Goal: Information Seeking & Learning: Find specific fact

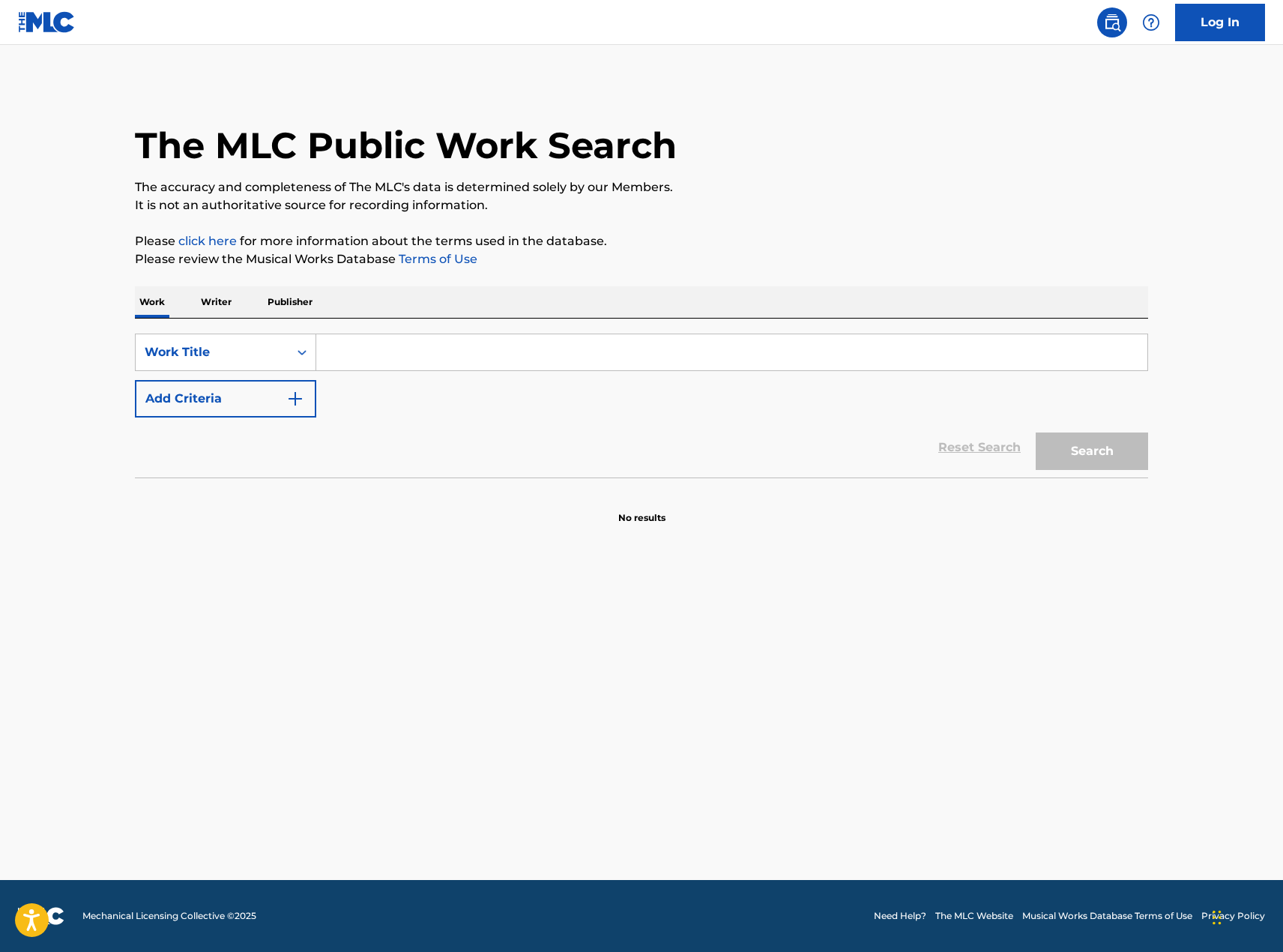
click at [420, 357] on input "Search Form" at bounding box center [731, 352] width 831 height 36
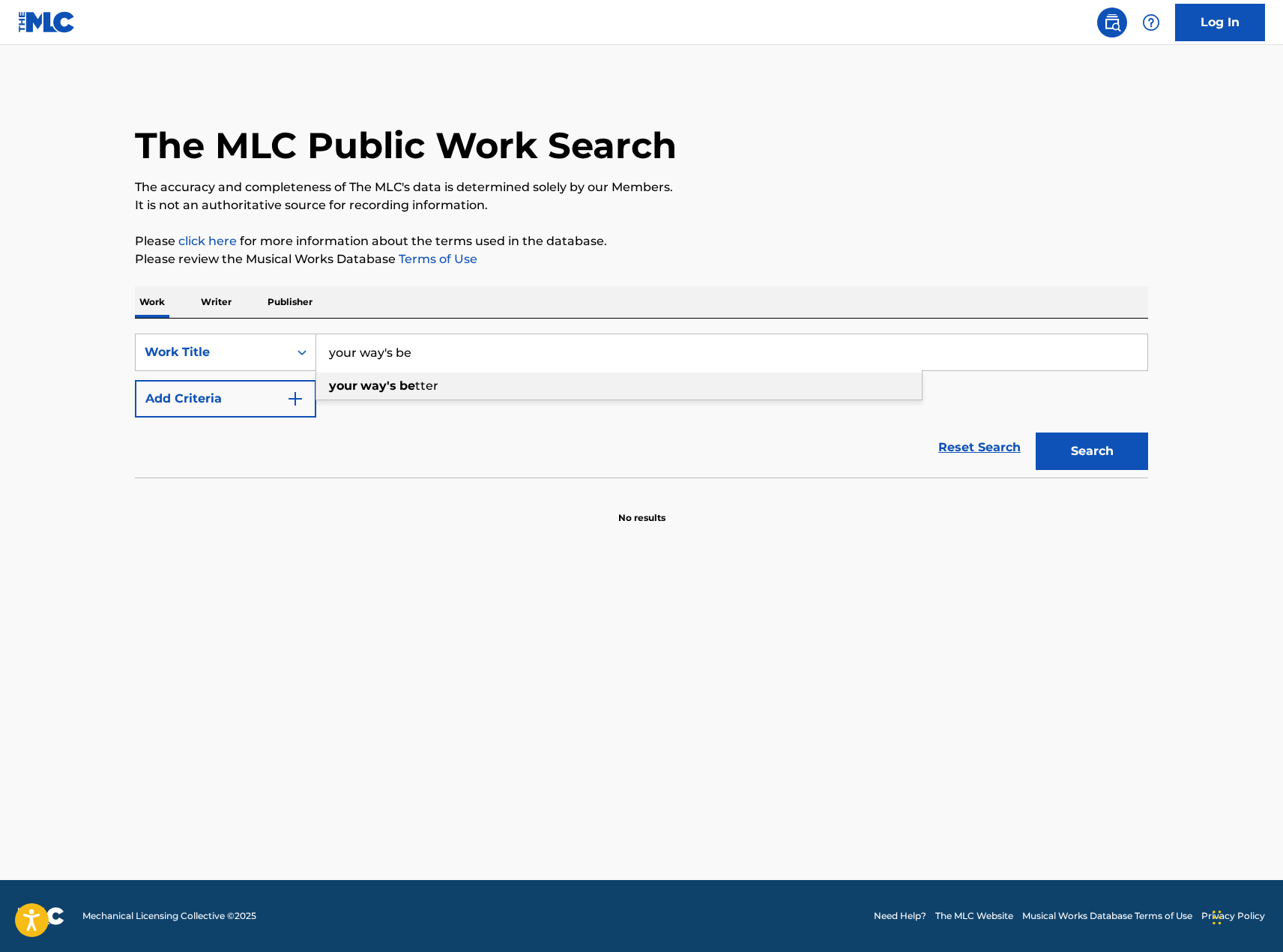
click at [424, 386] on span "tter" at bounding box center [427, 385] width 23 height 14
type input "your way's better"
click at [1085, 446] on button "Search" at bounding box center [1092, 451] width 113 height 37
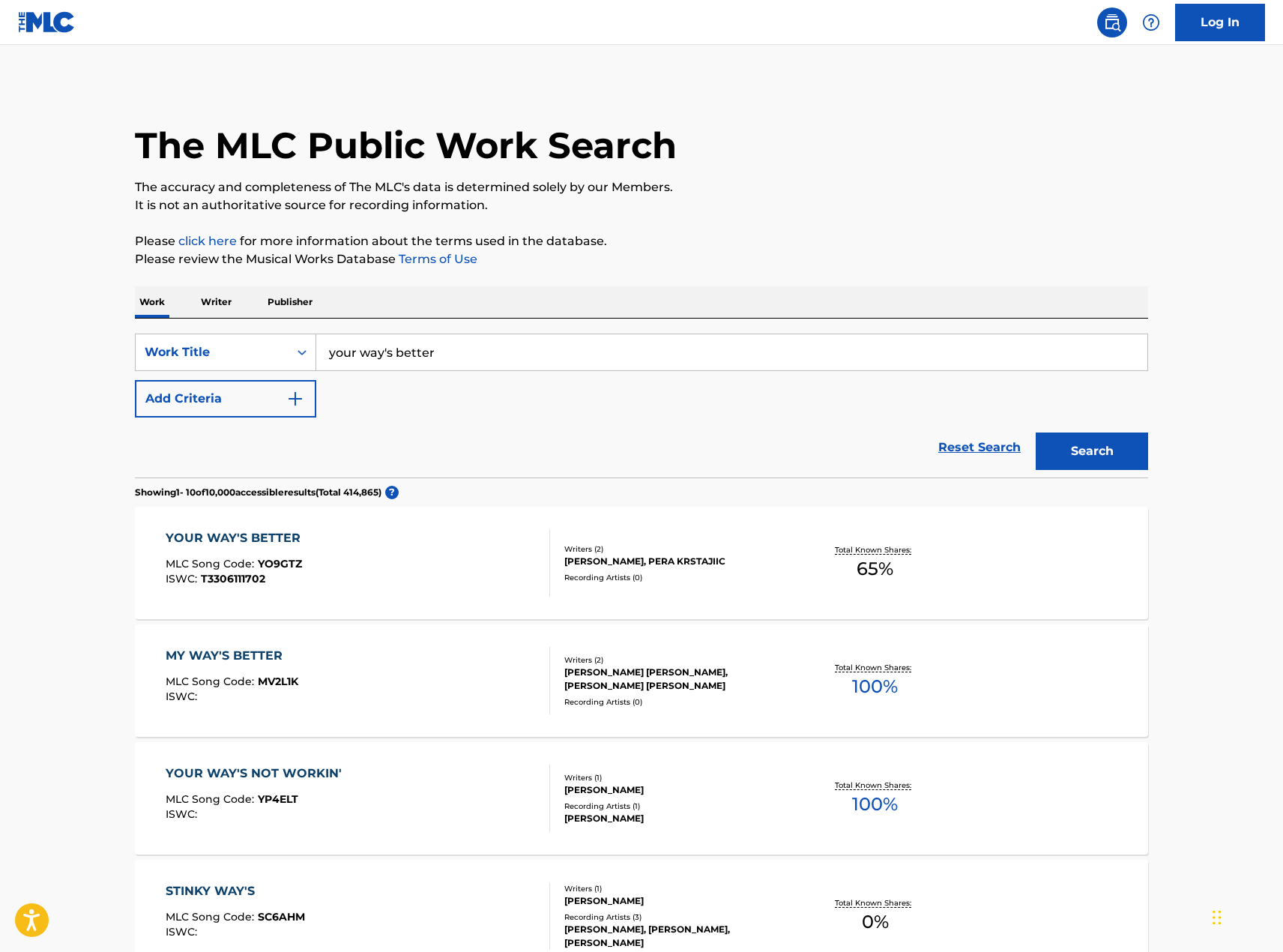
click at [260, 545] on div "YOUR WAY'S BETTER" at bounding box center [237, 537] width 143 height 18
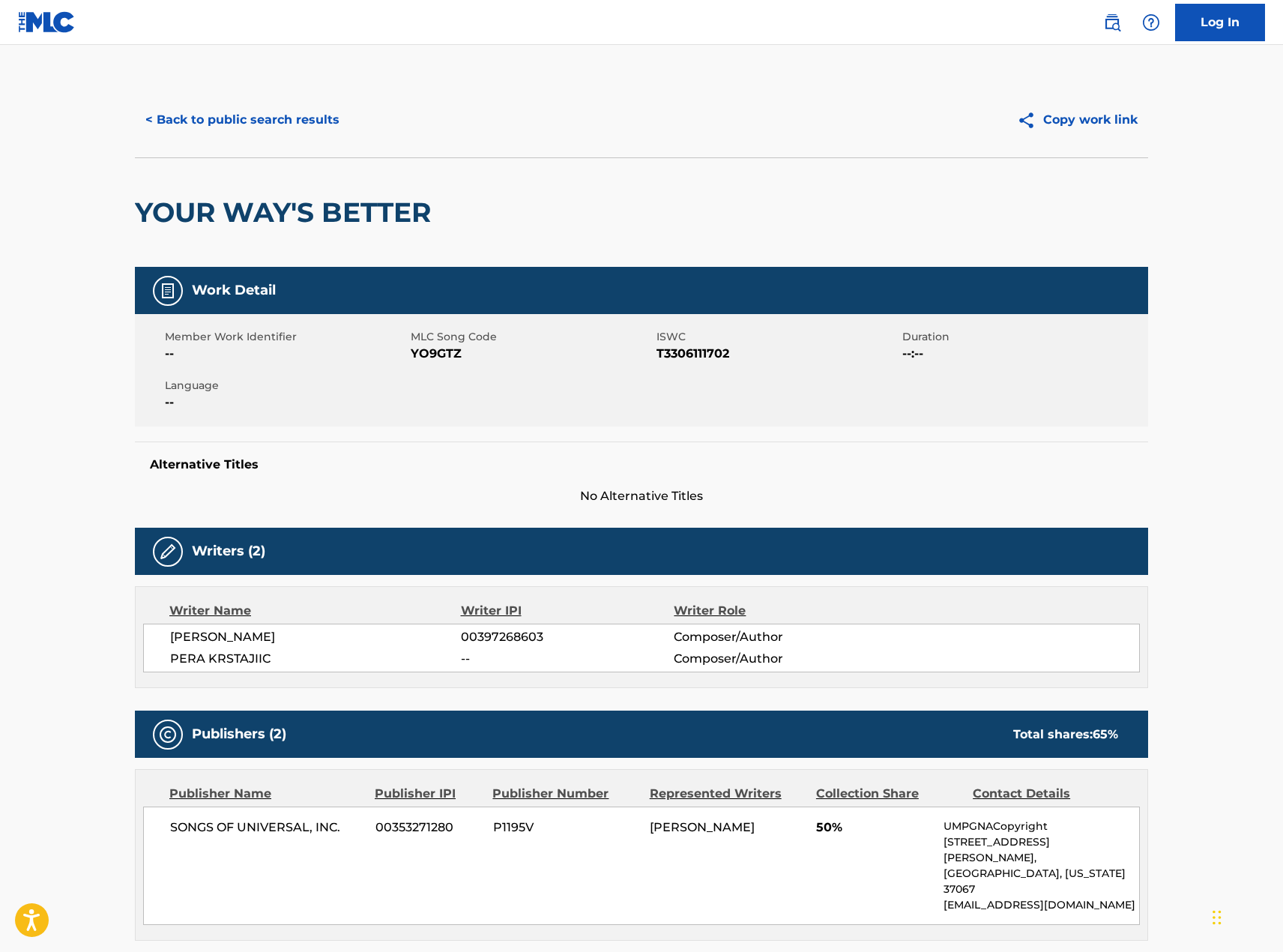
click at [207, 115] on button "< Back to public search results" at bounding box center [242, 120] width 215 height 37
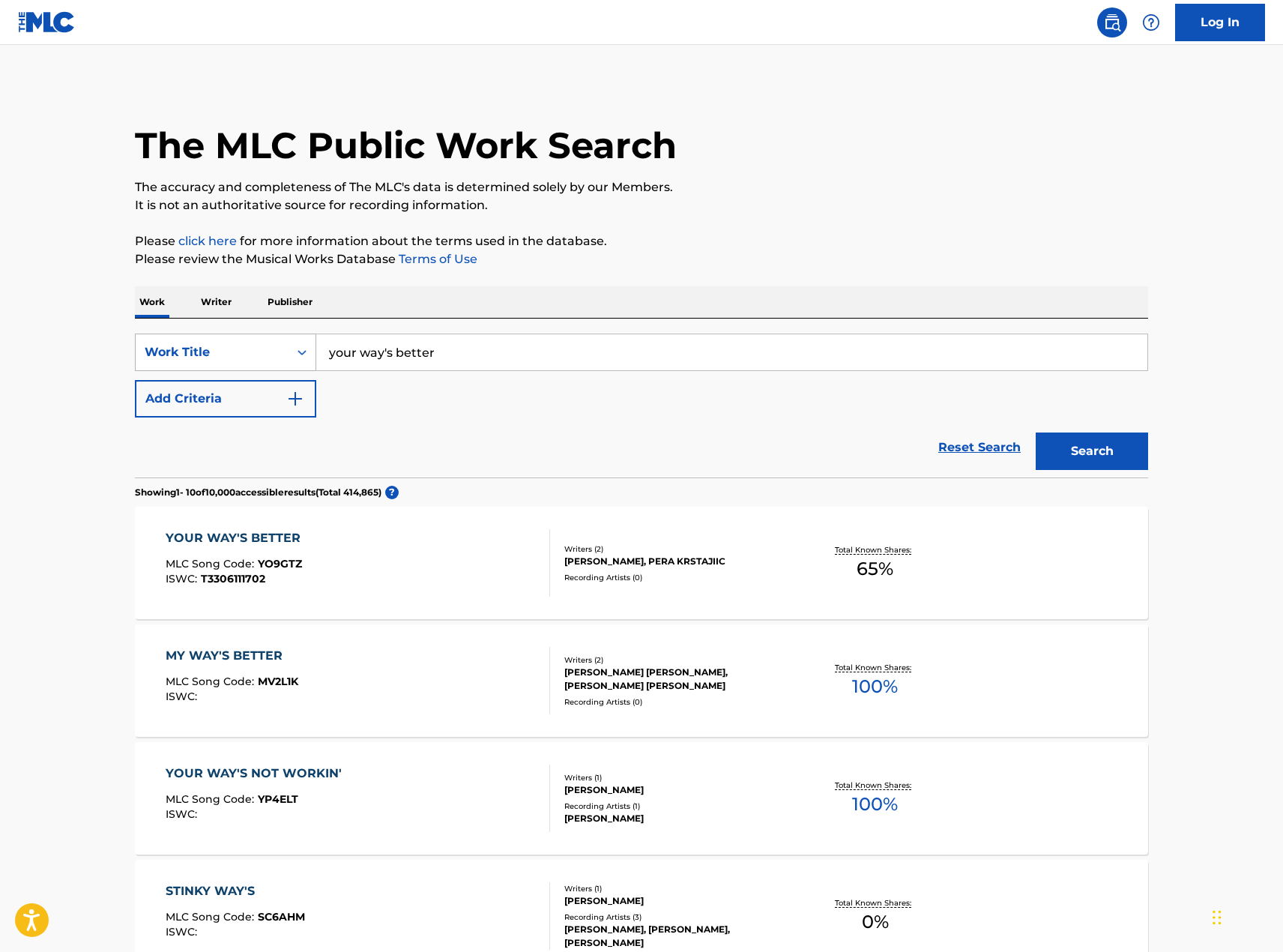
drag, startPoint x: 458, startPoint y: 343, endPoint x: 287, endPoint y: 347, distance: 171.0
click at [287, 347] on div "SearchWithCriteria8e0a1f7a-11c4-4eb6-8561-39d12b28e18c Work Title your way's be…" at bounding box center [642, 352] width 1014 height 37
click at [1036, 432] on button "Search" at bounding box center [1092, 451] width 113 height 37
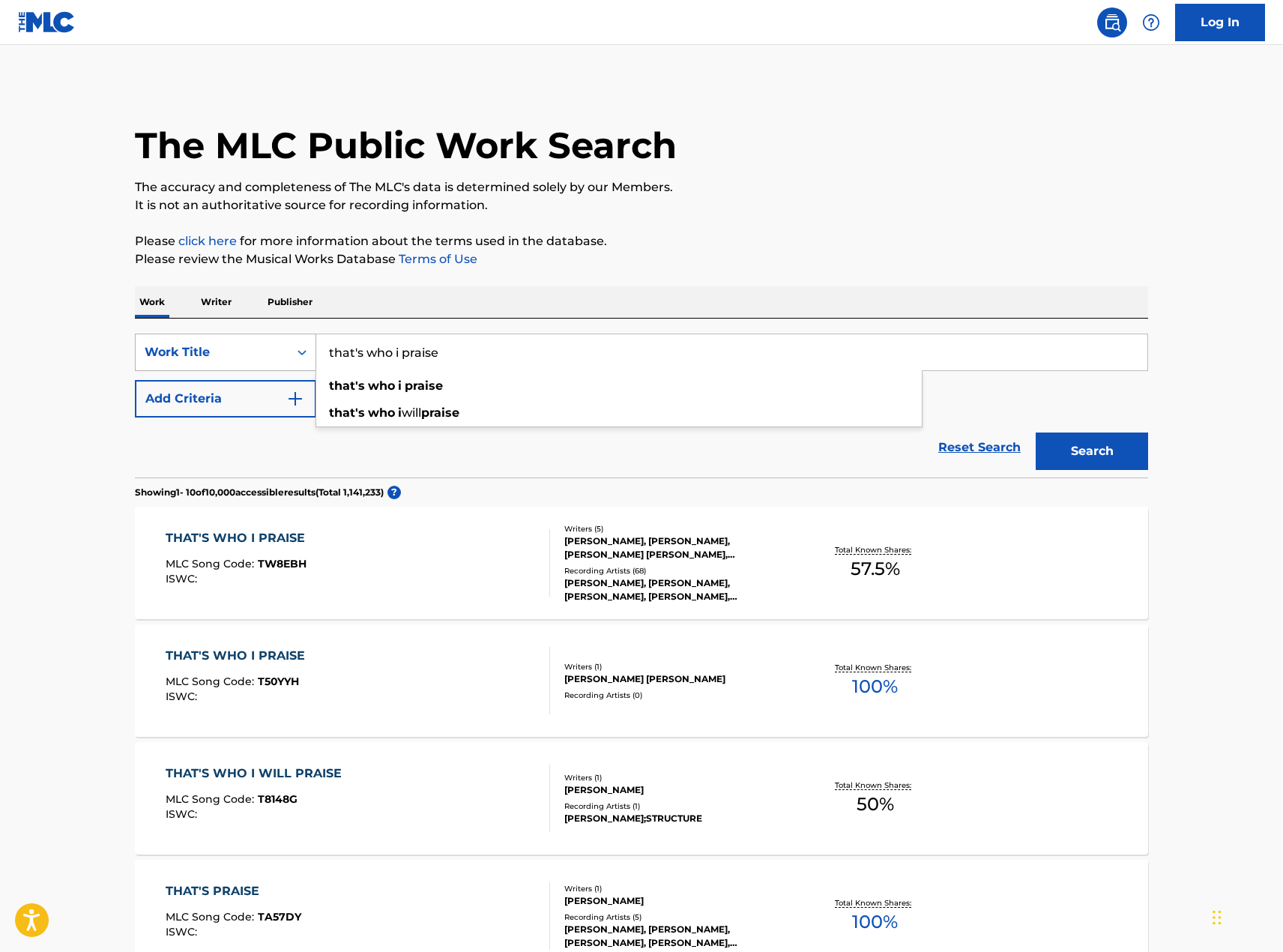
drag, startPoint x: 483, startPoint y: 348, endPoint x: 248, endPoint y: 353, distance: 235.1
click at [248, 353] on div "SearchWithCriteria8e0a1f7a-11c4-4eb6-8561-39d12b28e18c Work Title that's who i …" at bounding box center [642, 352] width 1014 height 37
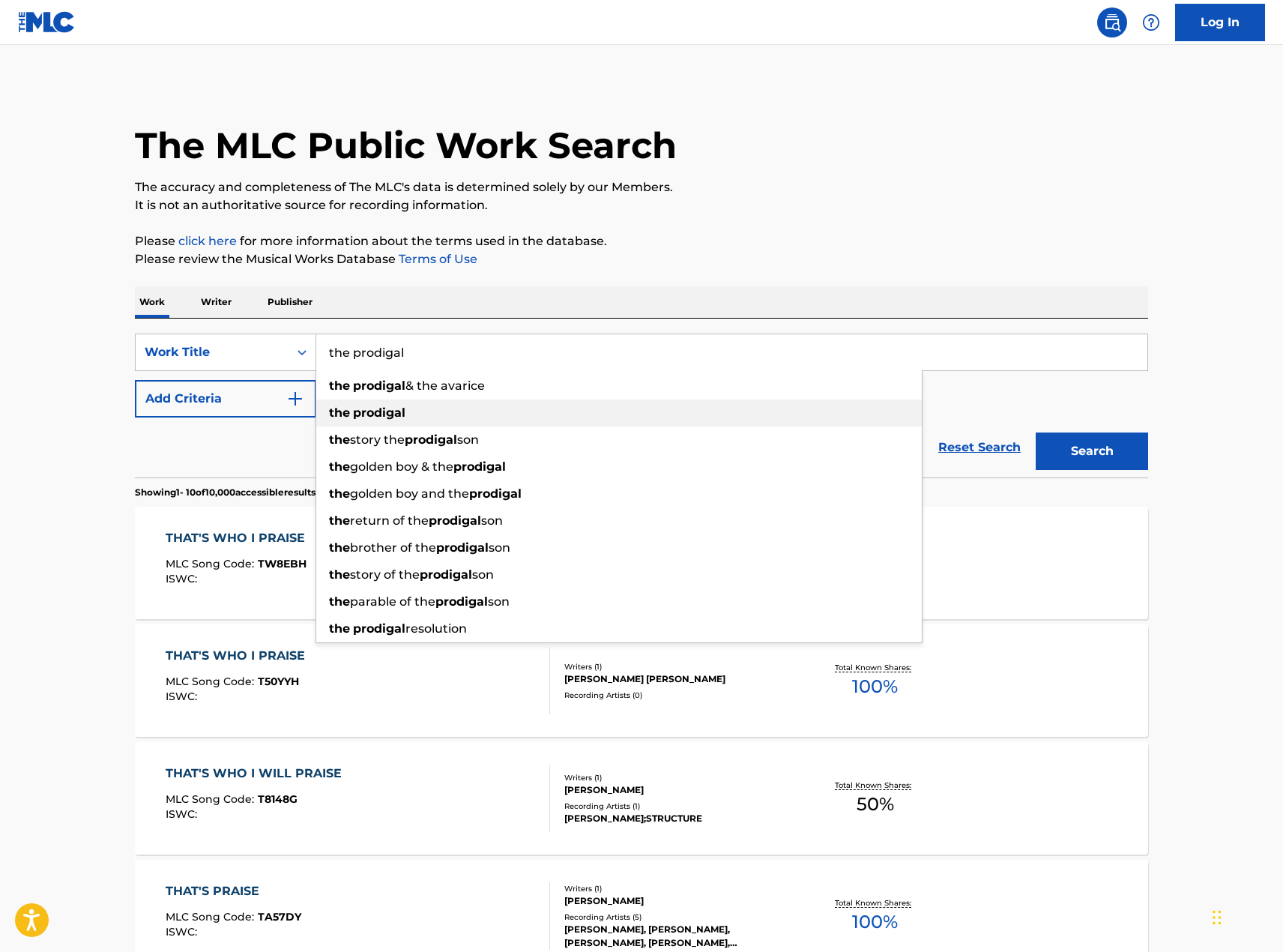
type input "the prodigal"
click at [346, 420] on div "the prodigal" at bounding box center [619, 413] width 606 height 27
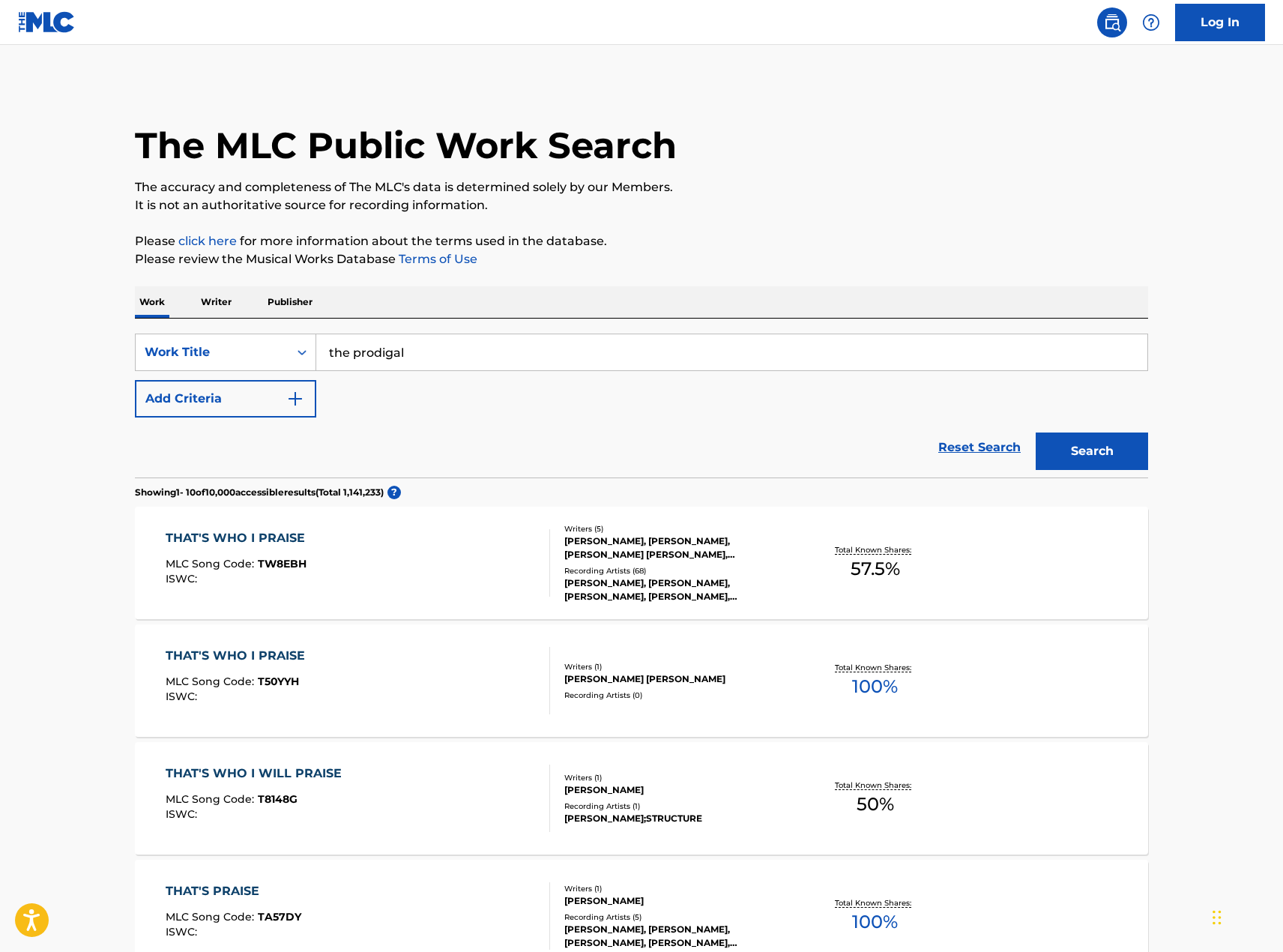
click at [290, 408] on button "Add Criteria" at bounding box center [225, 399] width 182 height 37
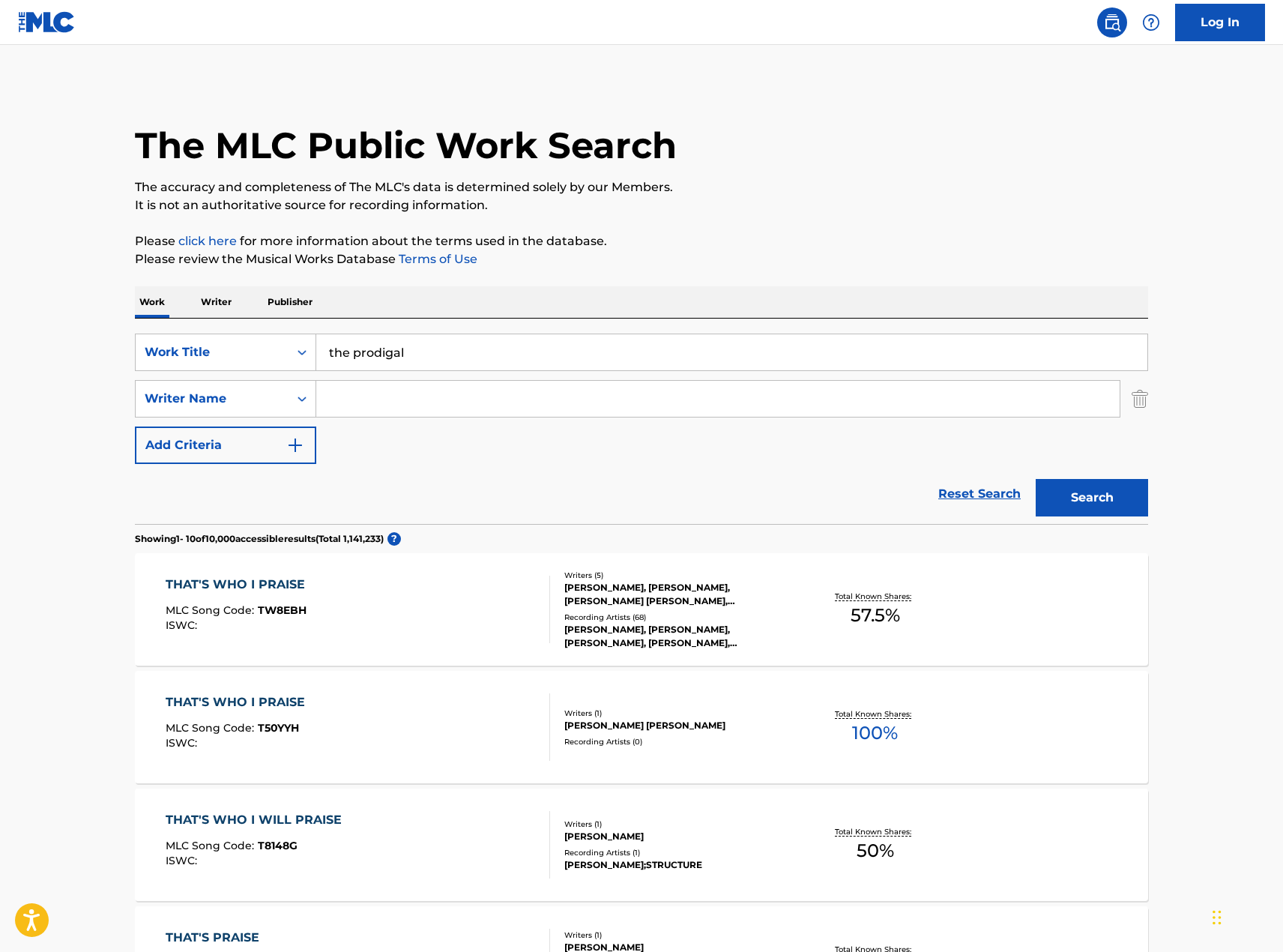
click at [372, 412] on input "Search Form" at bounding box center [717, 399] width 803 height 36
drag, startPoint x: 427, startPoint y: 392, endPoint x: 291, endPoint y: 407, distance: 136.8
click at [294, 407] on div "SearchWithCriteriabdcb7d7f-1a25-4087-9963-d977abf195eb Writer Name [PERSON_NAME…" at bounding box center [642, 399] width 1014 height 37
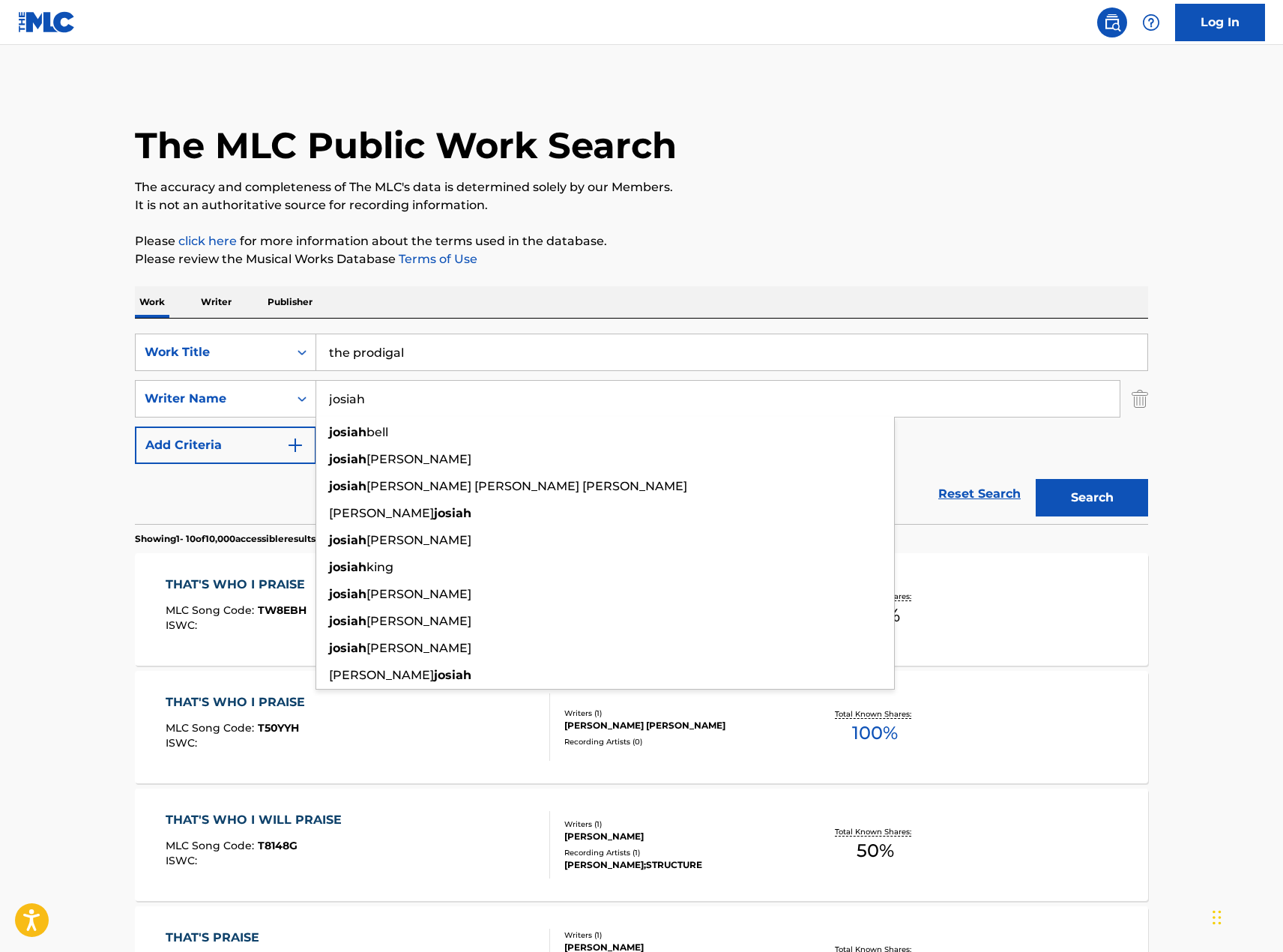
type input "josiah"
click at [1087, 497] on button "Search" at bounding box center [1092, 497] width 113 height 37
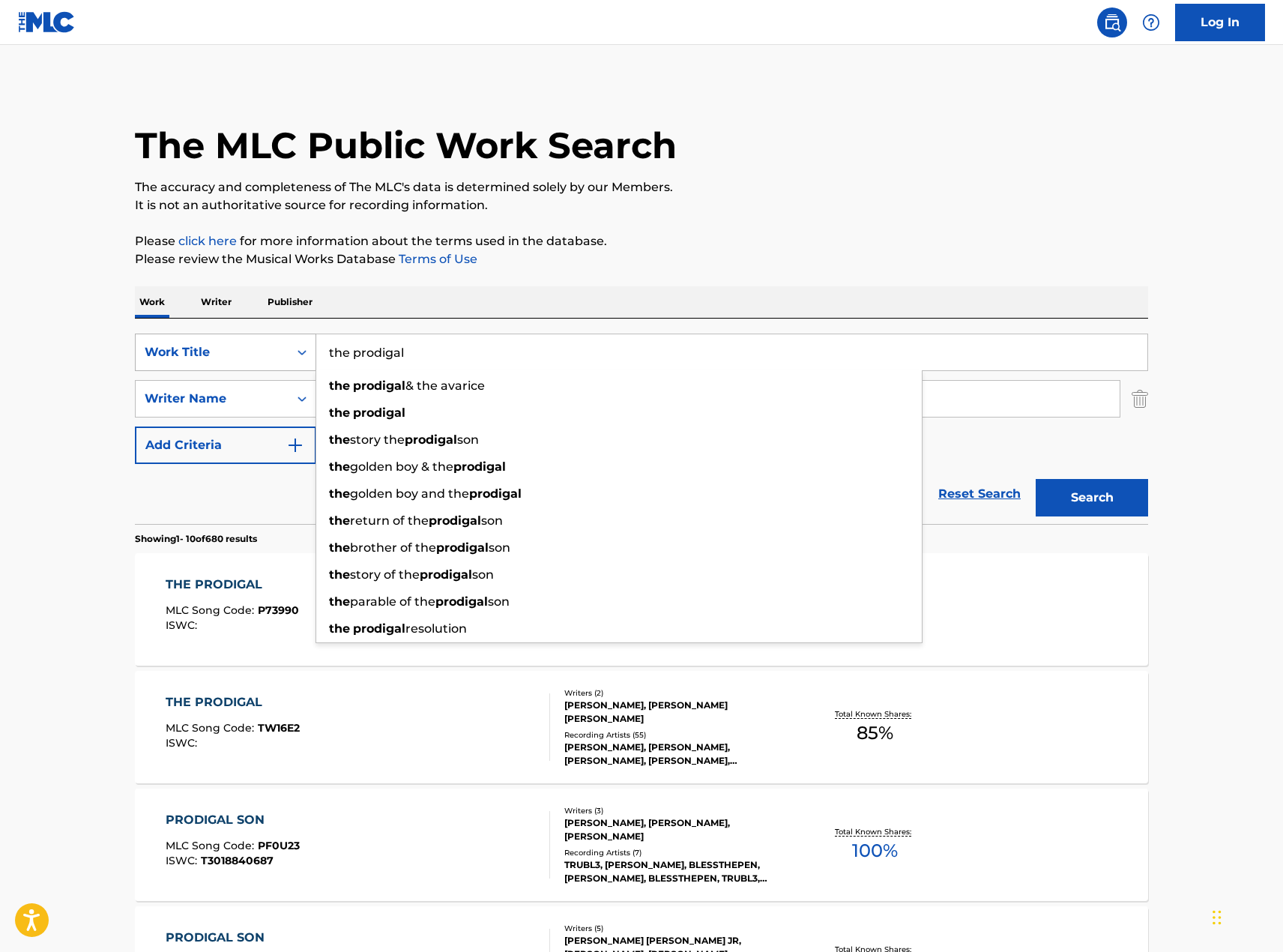
drag, startPoint x: 431, startPoint y: 359, endPoint x: 306, endPoint y: 357, distance: 125.0
click at [280, 356] on div "SearchWithCriteria8e0a1f7a-11c4-4eb6-8561-39d12b28e18c Work Title the prodigal …" at bounding box center [642, 352] width 1014 height 37
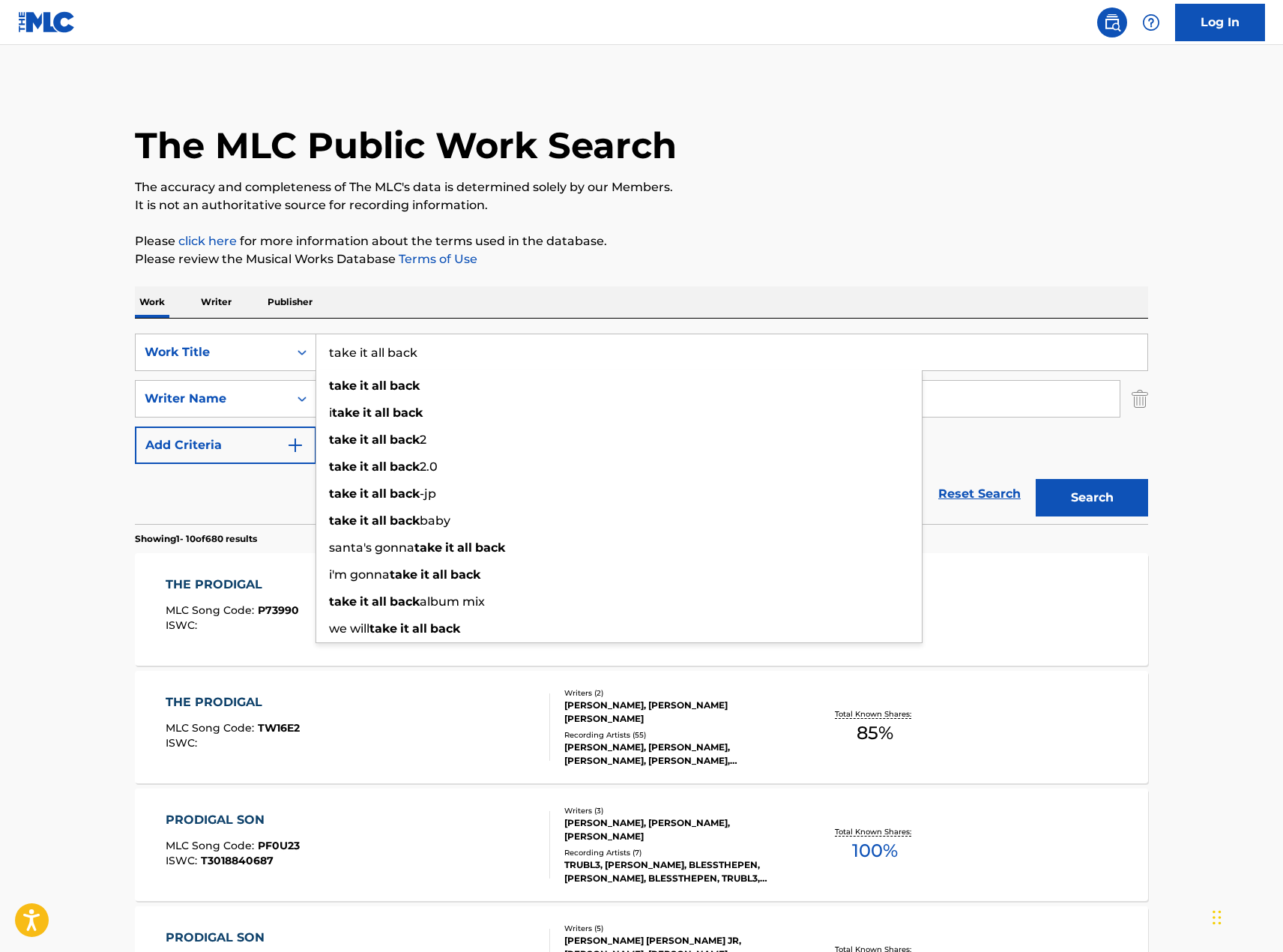
type input "take it all back"
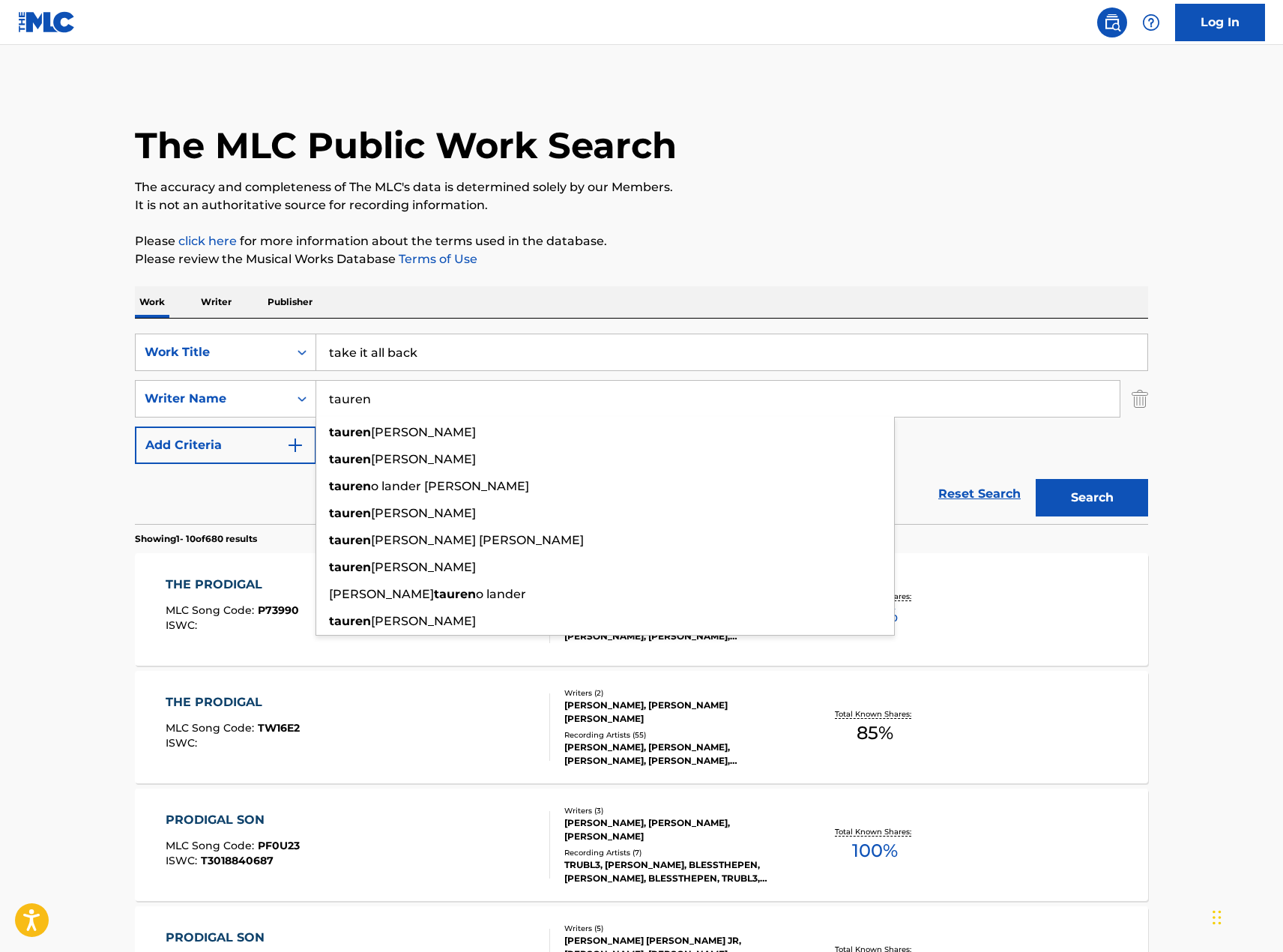
type input "tauren"
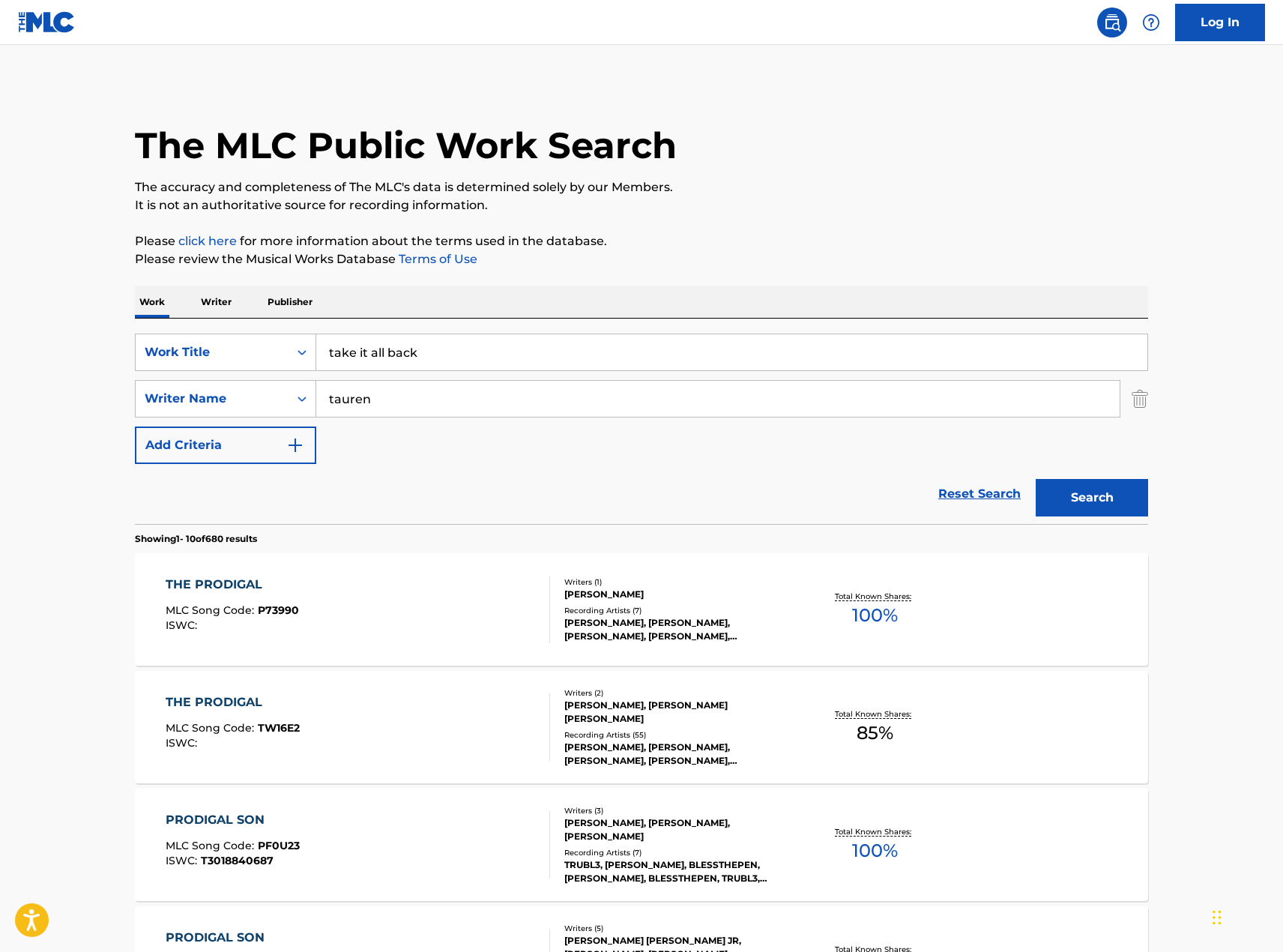
click at [1069, 506] on button "Search" at bounding box center [1092, 497] width 113 height 37
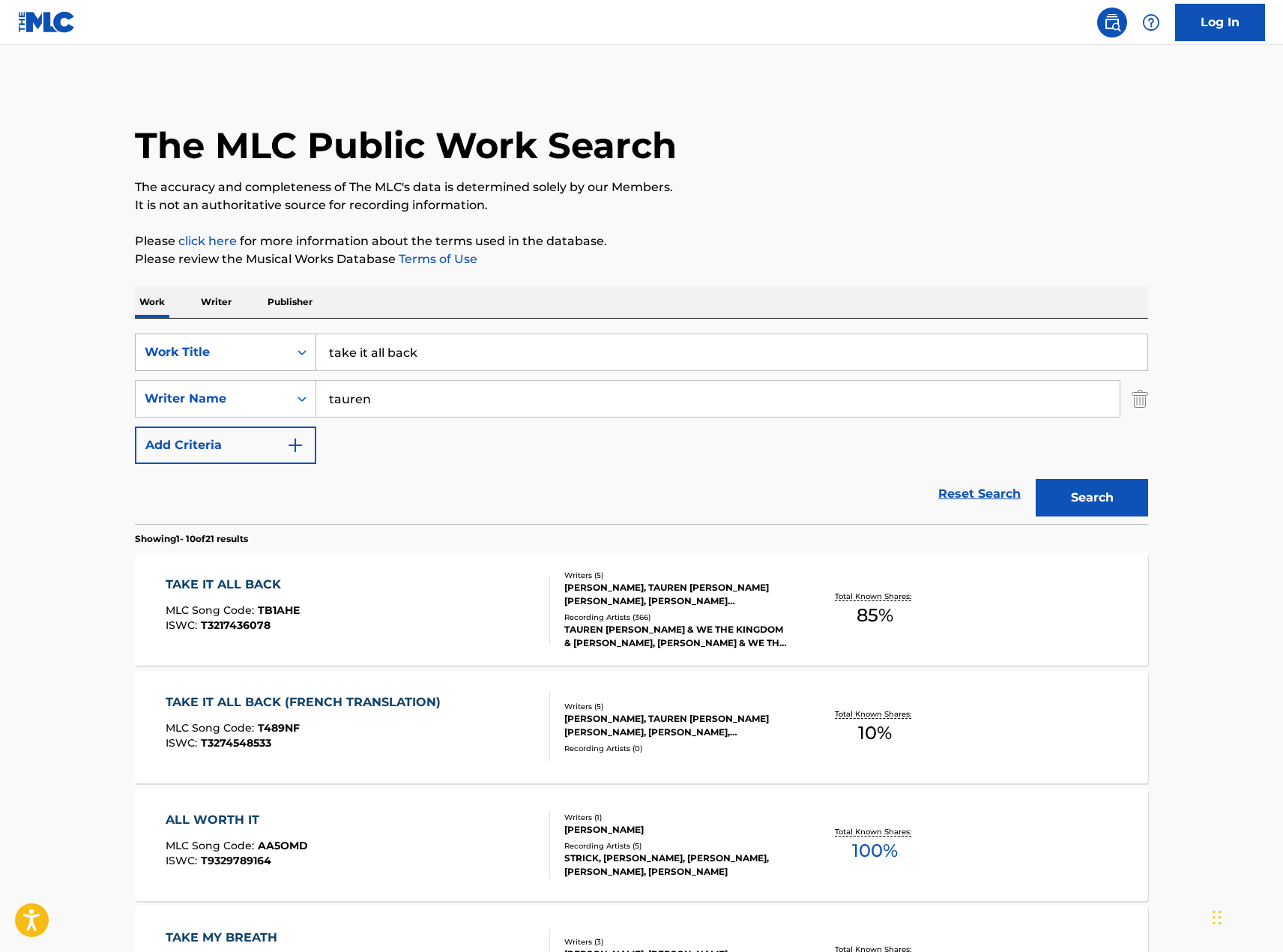
drag, startPoint x: 422, startPoint y: 355, endPoint x: 240, endPoint y: 354, distance: 182.0
click at [240, 354] on div "SearchWithCriteria8e0a1f7a-11c4-4eb6-8561-39d12b28e18c Work Title take it all b…" at bounding box center [642, 352] width 1014 height 37
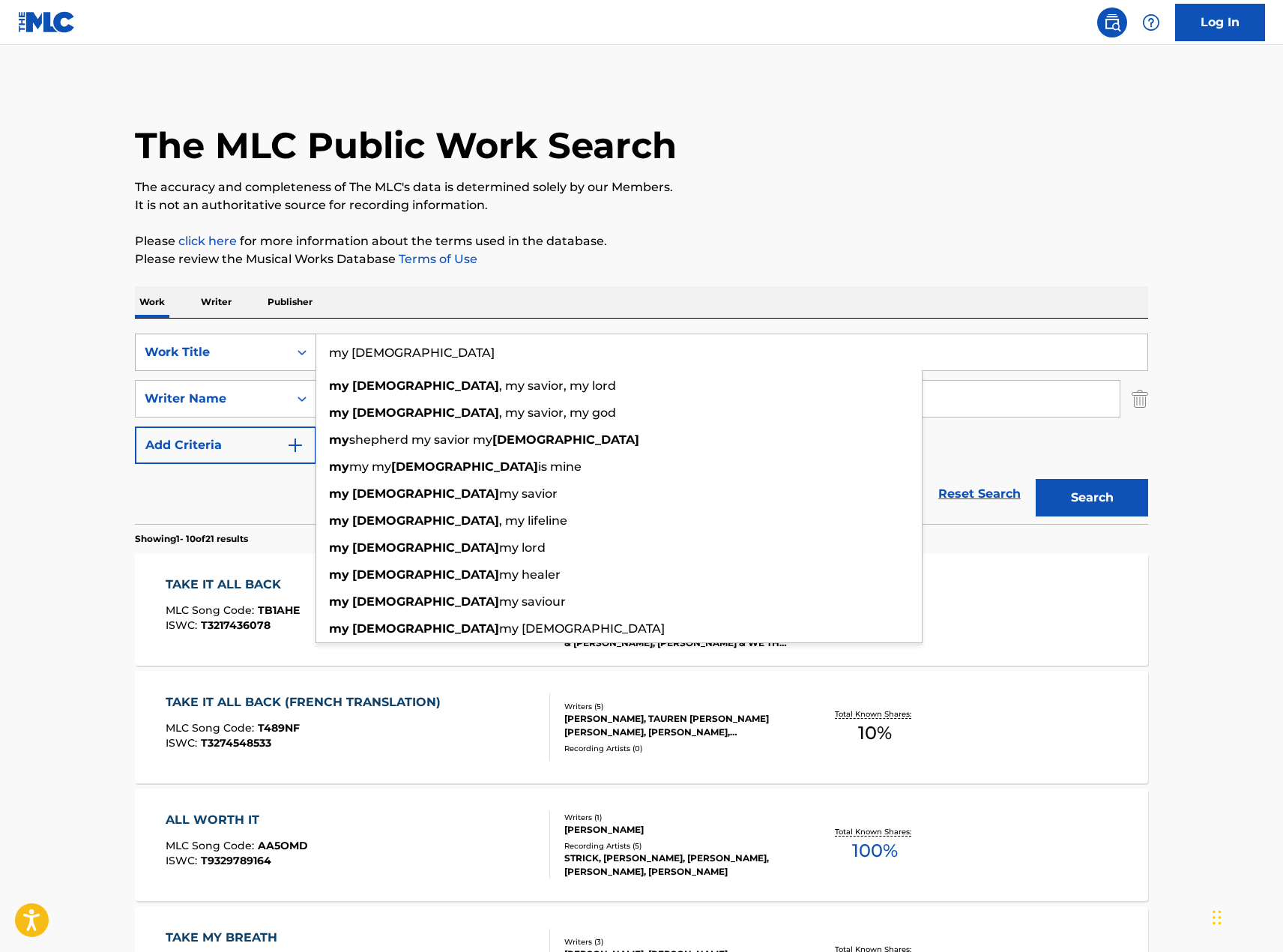
type input "my [DEMOGRAPHIC_DATA]"
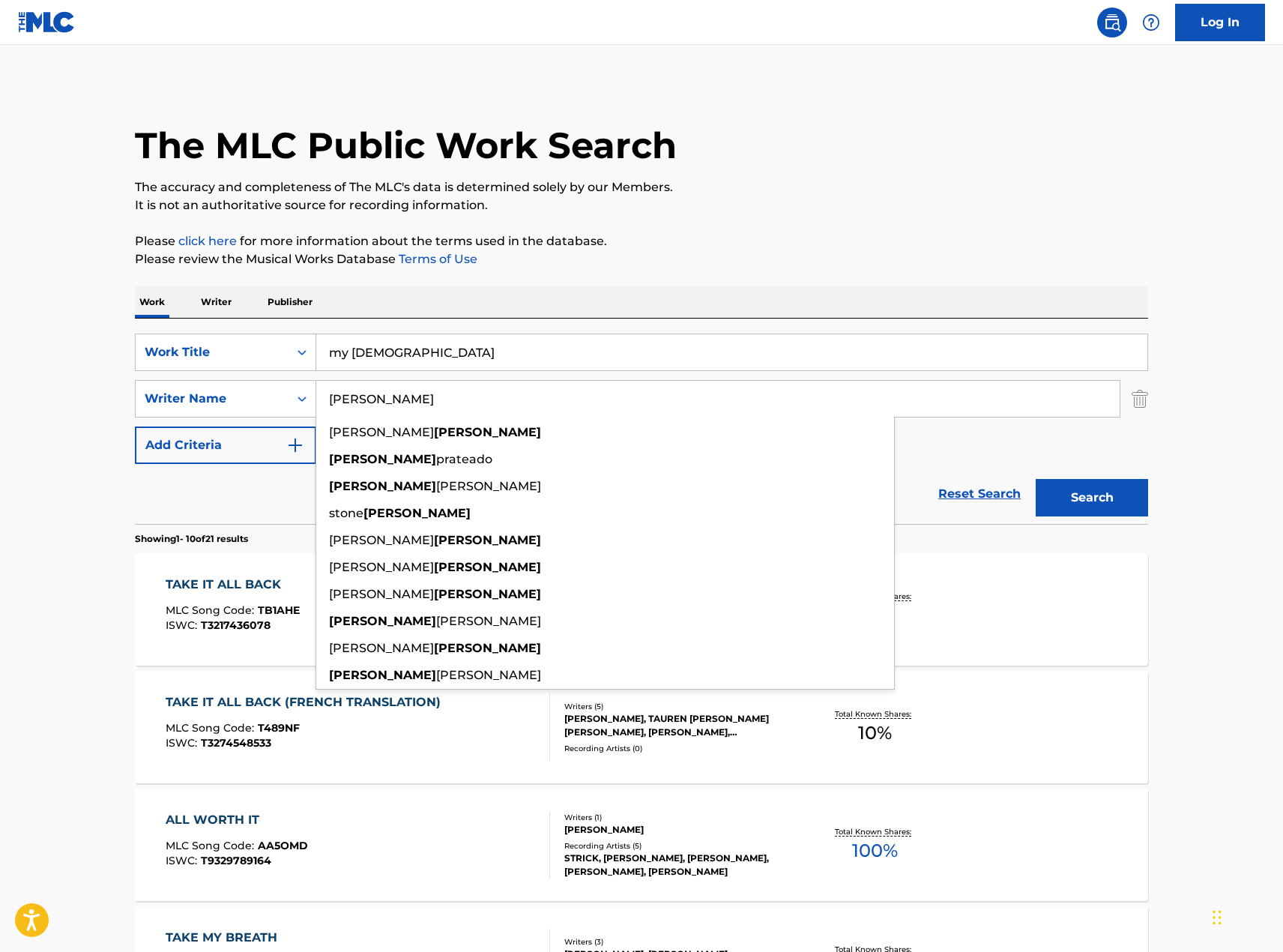
type input "[PERSON_NAME]"
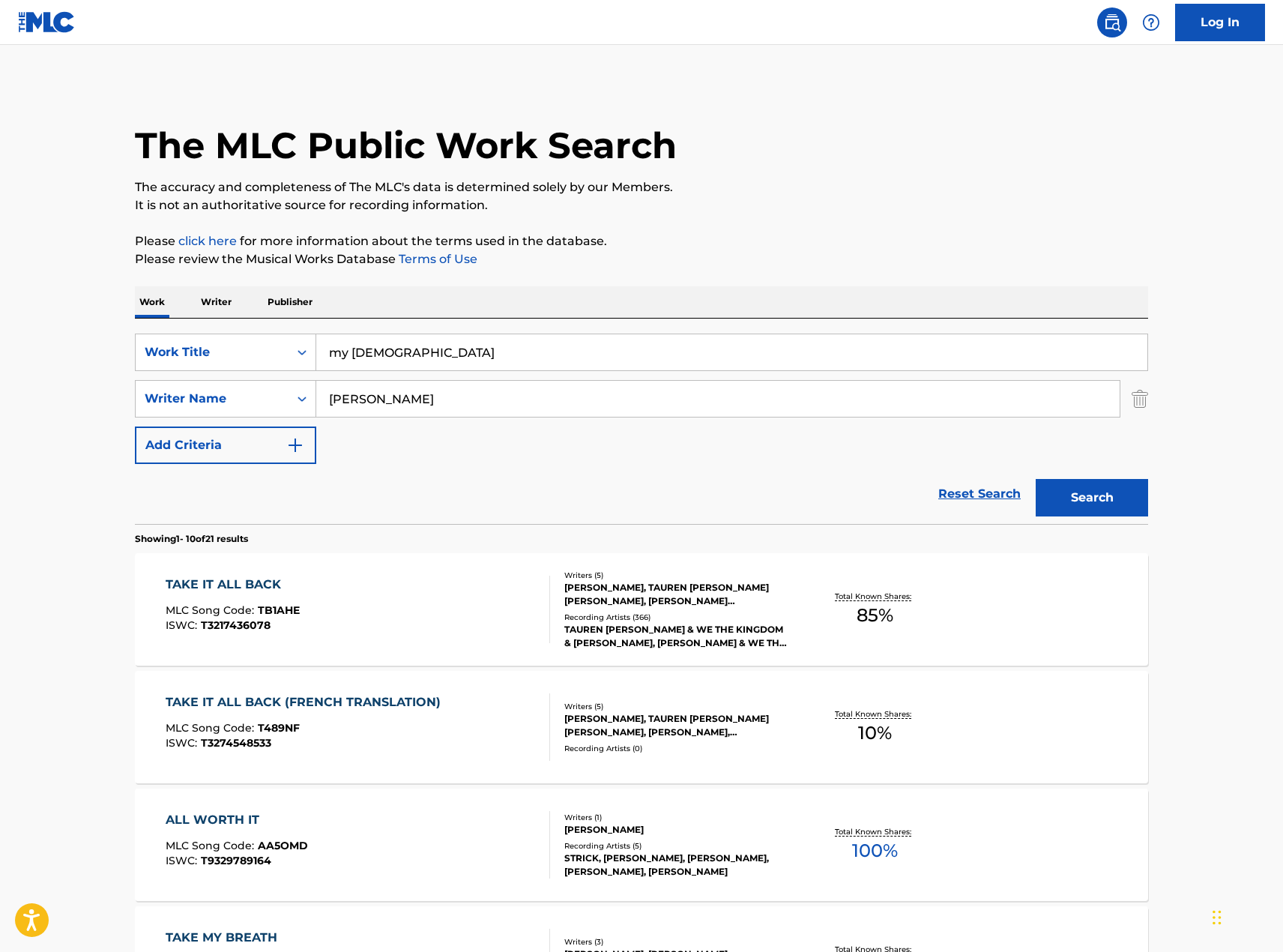
click at [1061, 492] on button "Search" at bounding box center [1092, 497] width 113 height 37
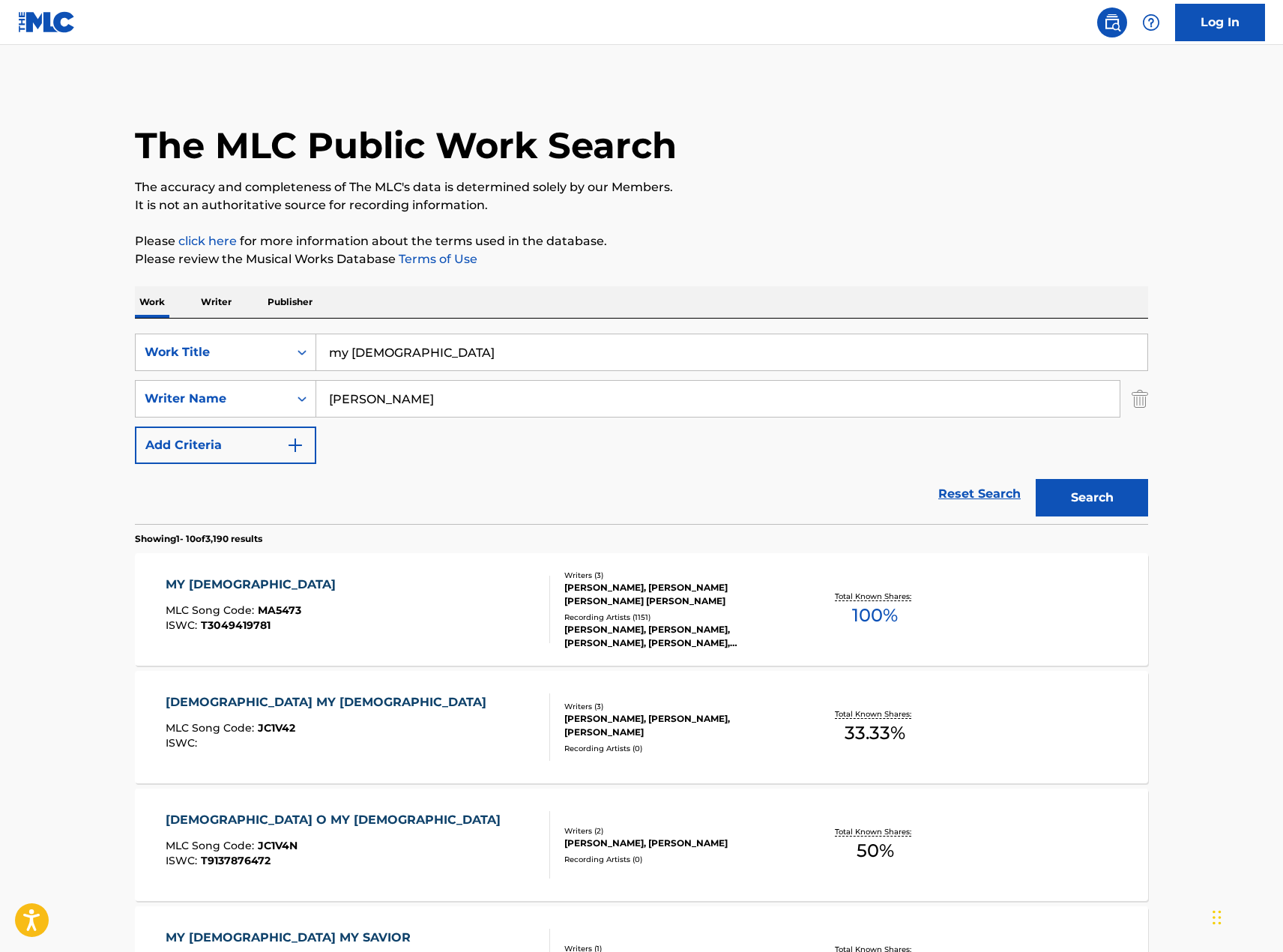
click at [179, 590] on div "MY [DEMOGRAPHIC_DATA]" at bounding box center [254, 584] width 178 height 18
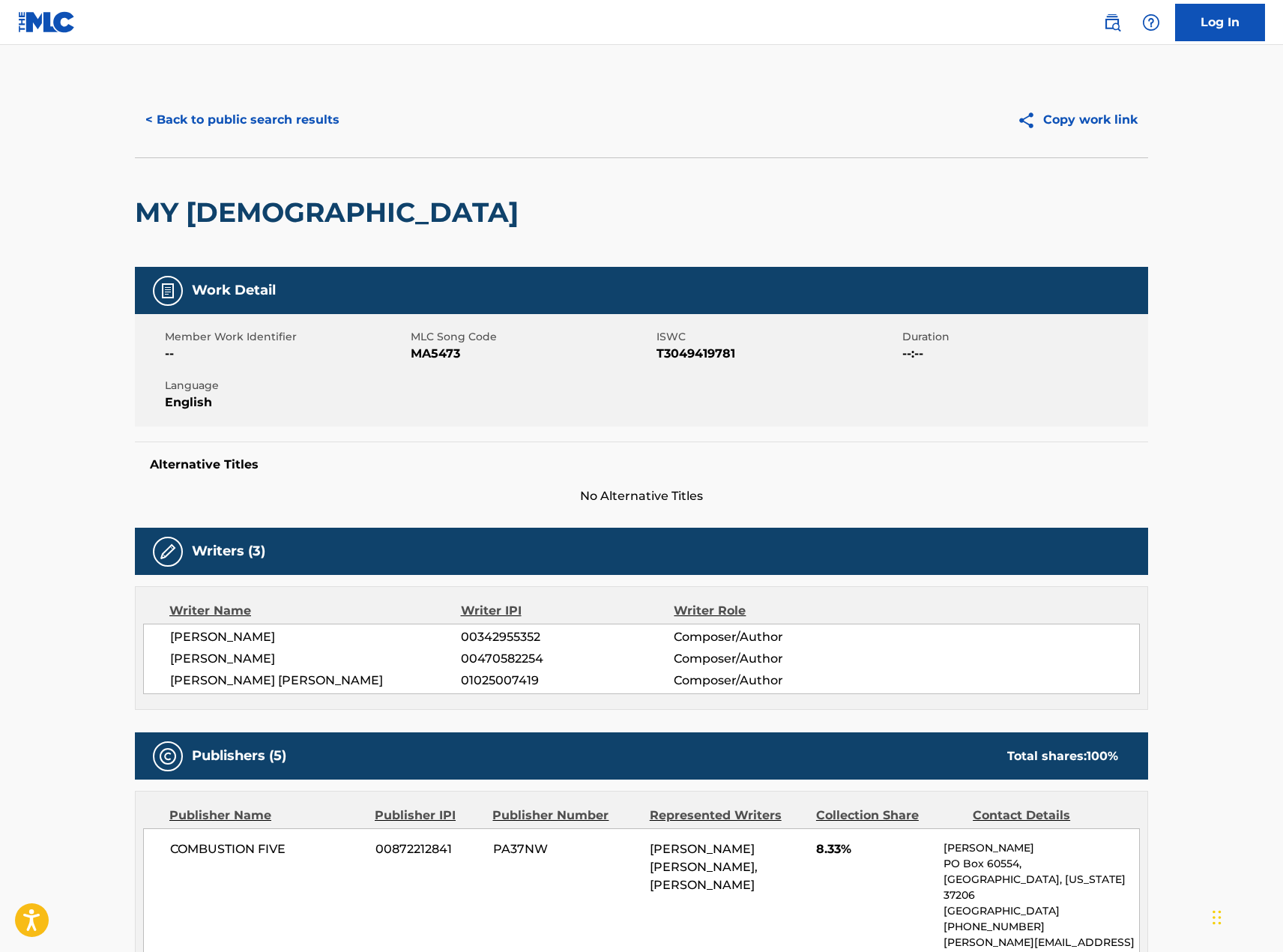
click at [189, 119] on button "< Back to public search results" at bounding box center [242, 120] width 215 height 37
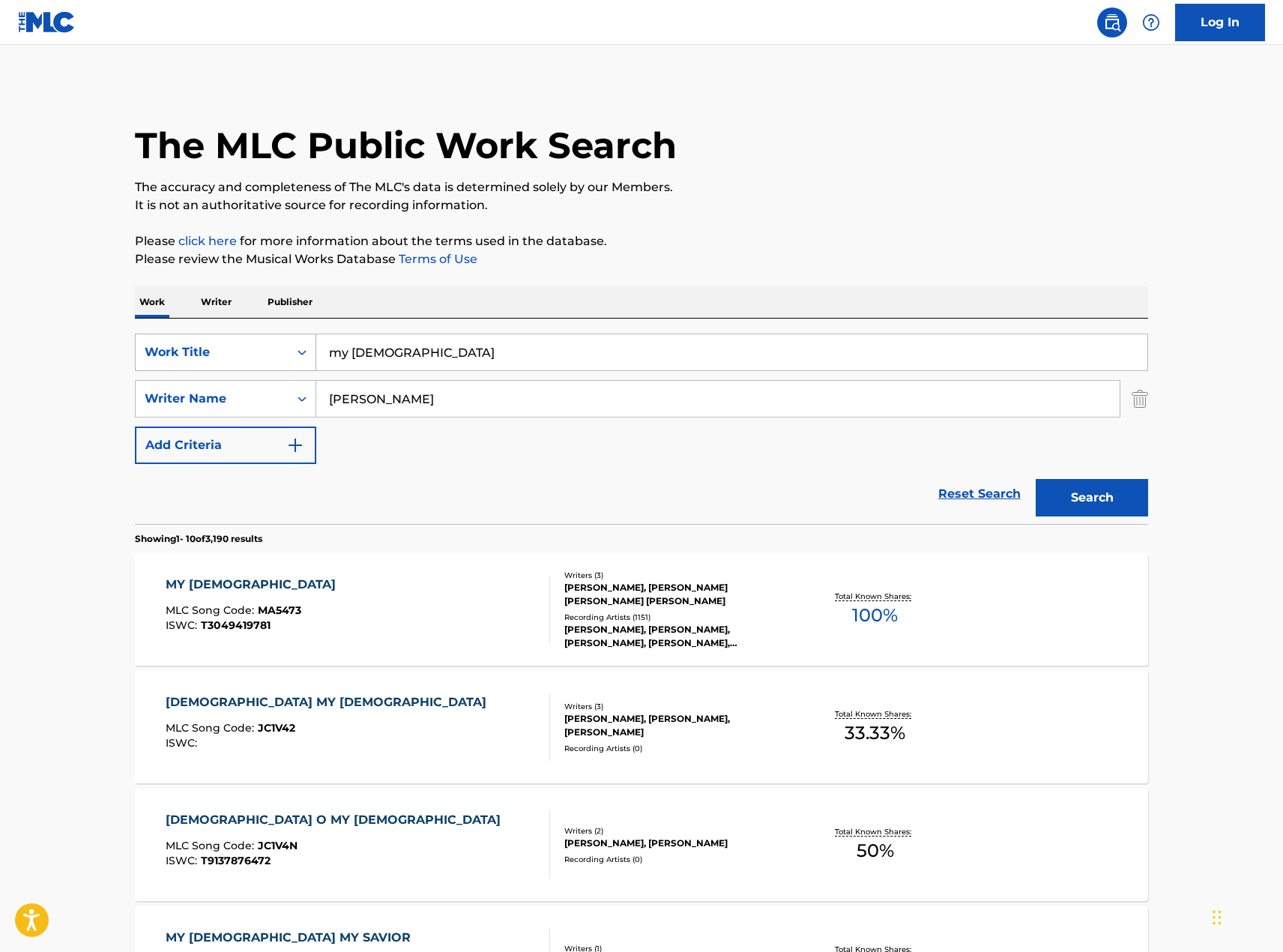
drag, startPoint x: 392, startPoint y: 358, endPoint x: 224, endPoint y: 352, distance: 168.1
click at [224, 352] on div "SearchWithCriteria8e0a1f7a-11c4-4eb6-8561-39d12b28e18c Work Title my [PERSON_NA…" at bounding box center [642, 352] width 1014 height 37
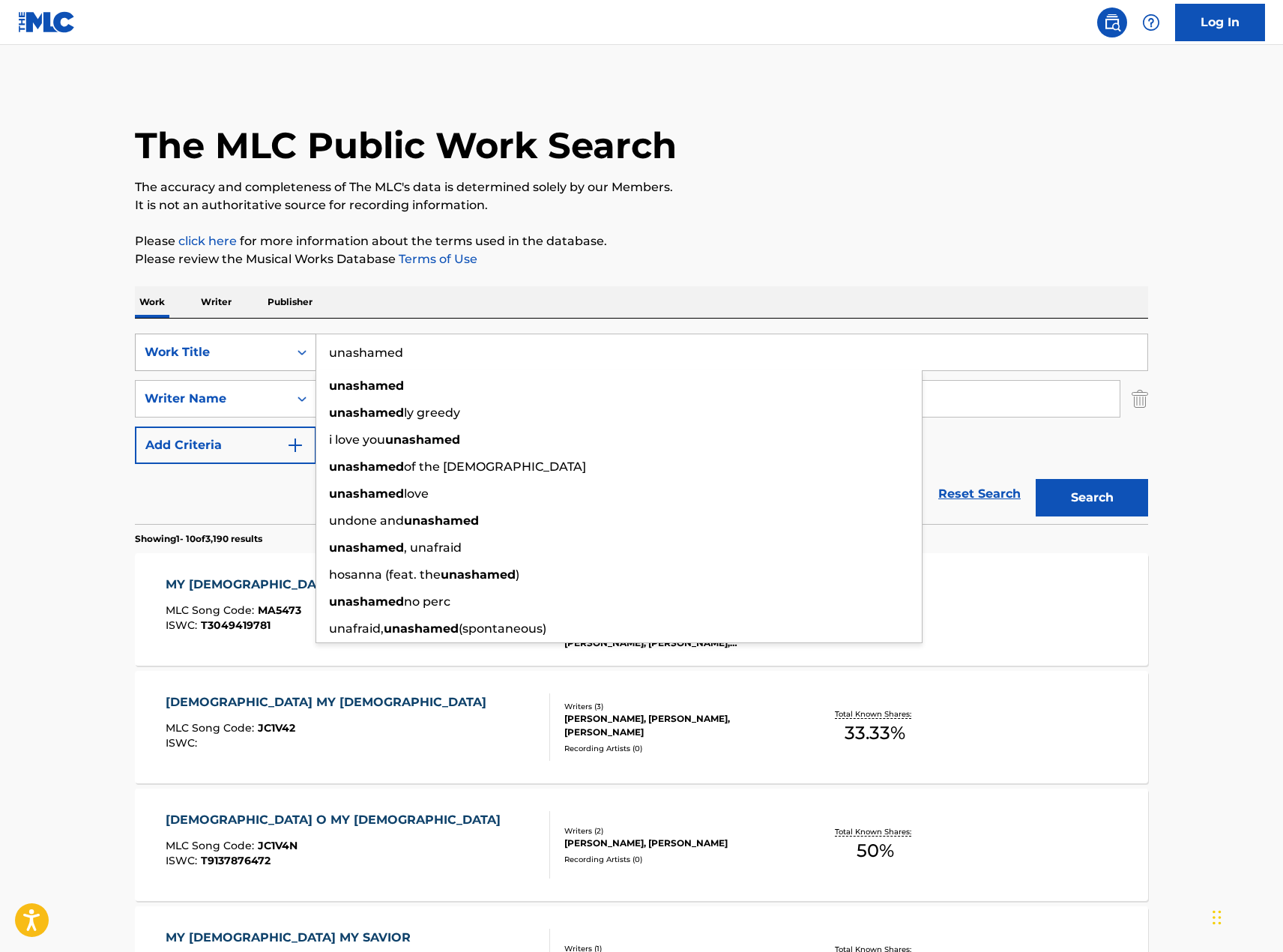
type input "unashamed"
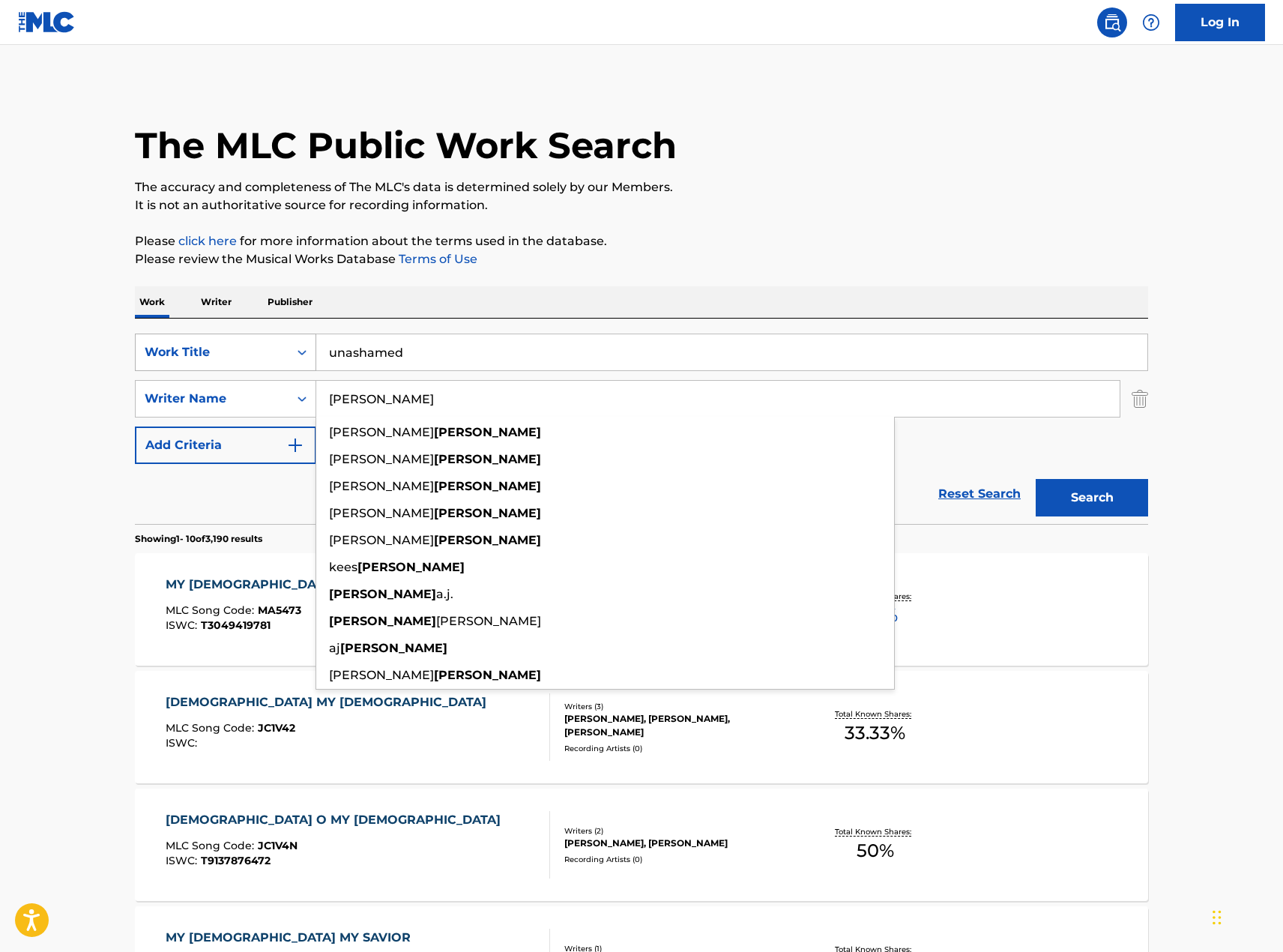
type input "[PERSON_NAME]"
click at [1036, 479] on button "Search" at bounding box center [1092, 497] width 113 height 37
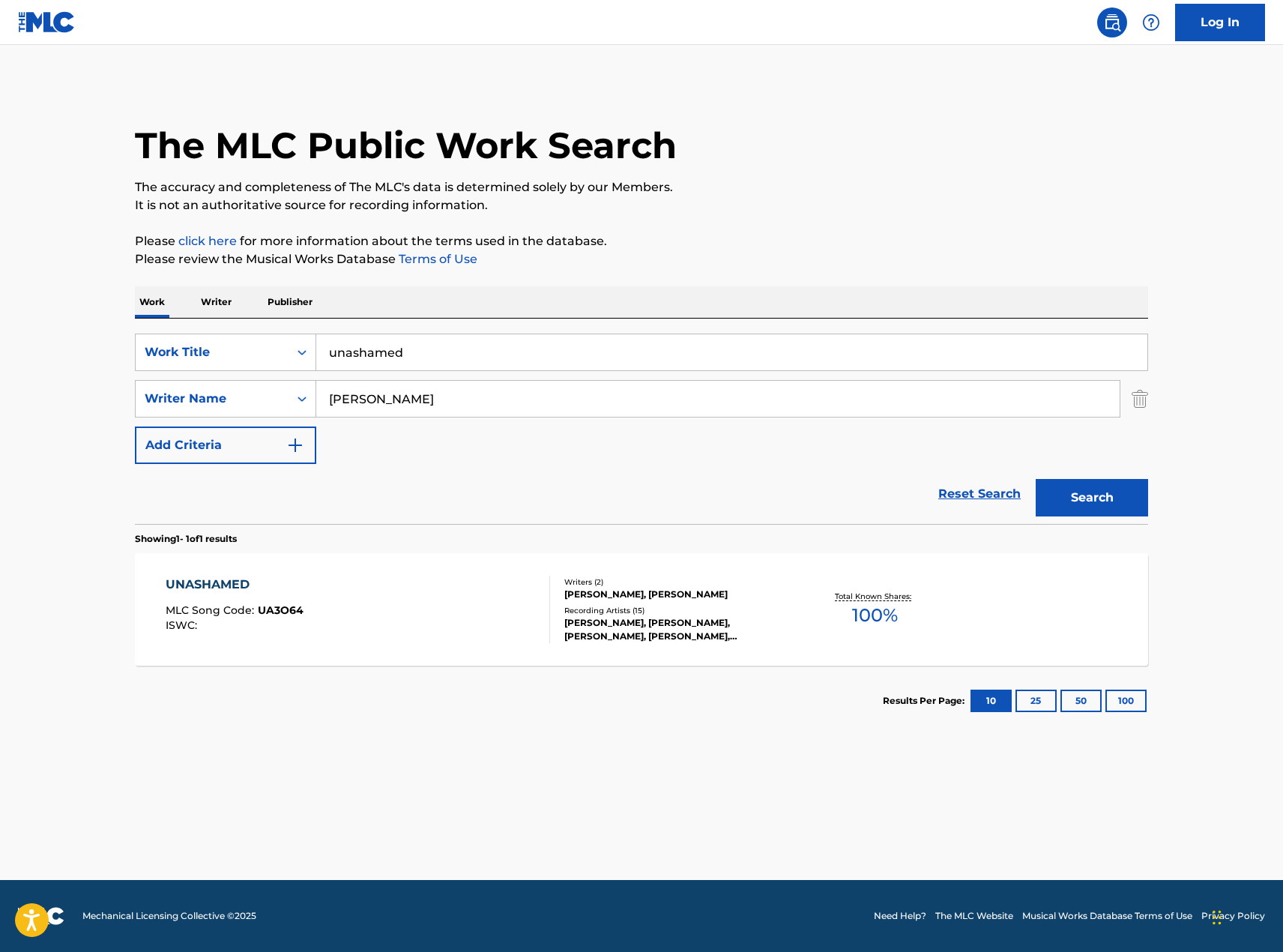
click at [199, 584] on div "UNASHAMED" at bounding box center [235, 584] width 138 height 18
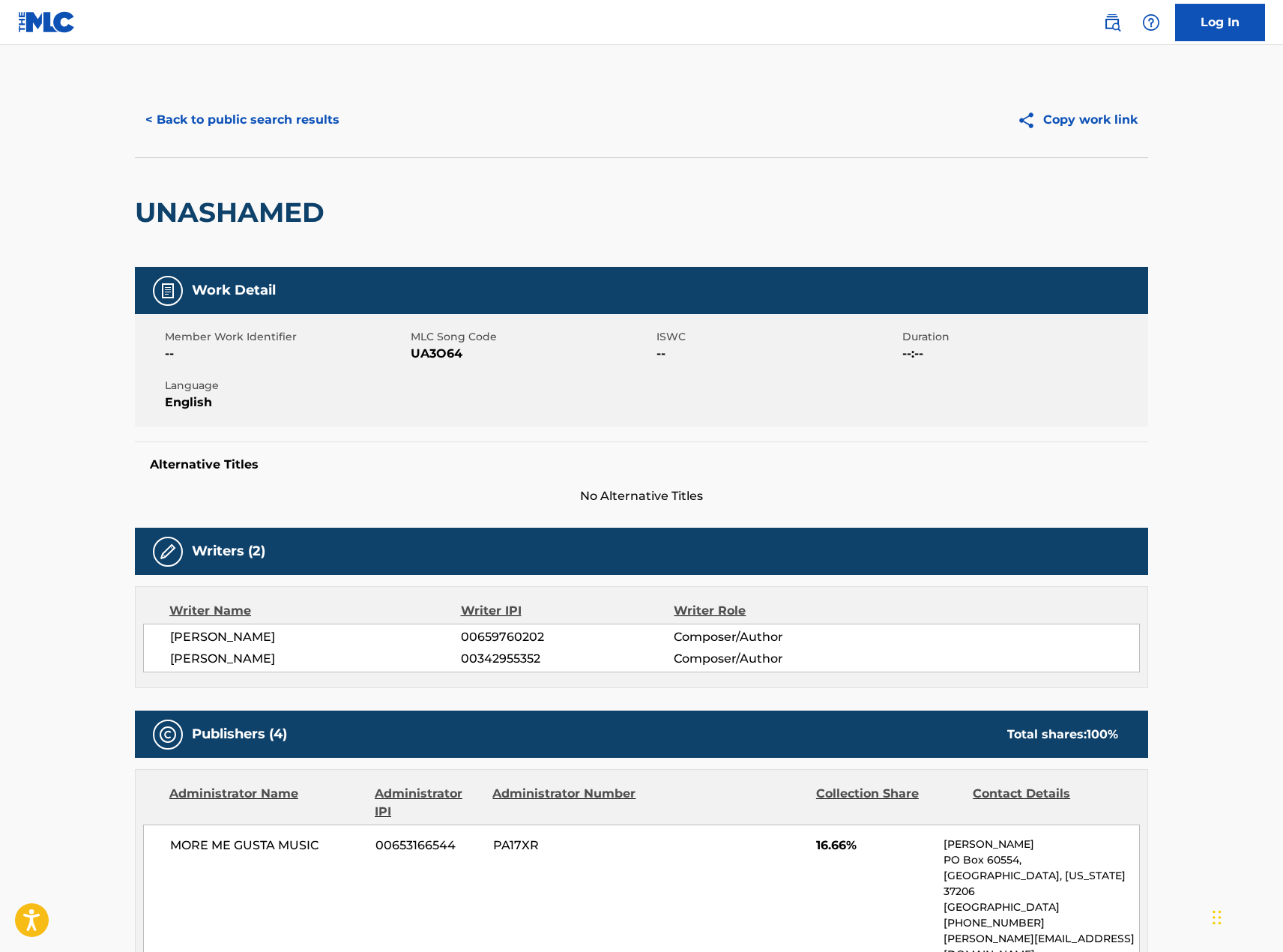
click at [194, 116] on button "< Back to public search results" at bounding box center [242, 120] width 215 height 37
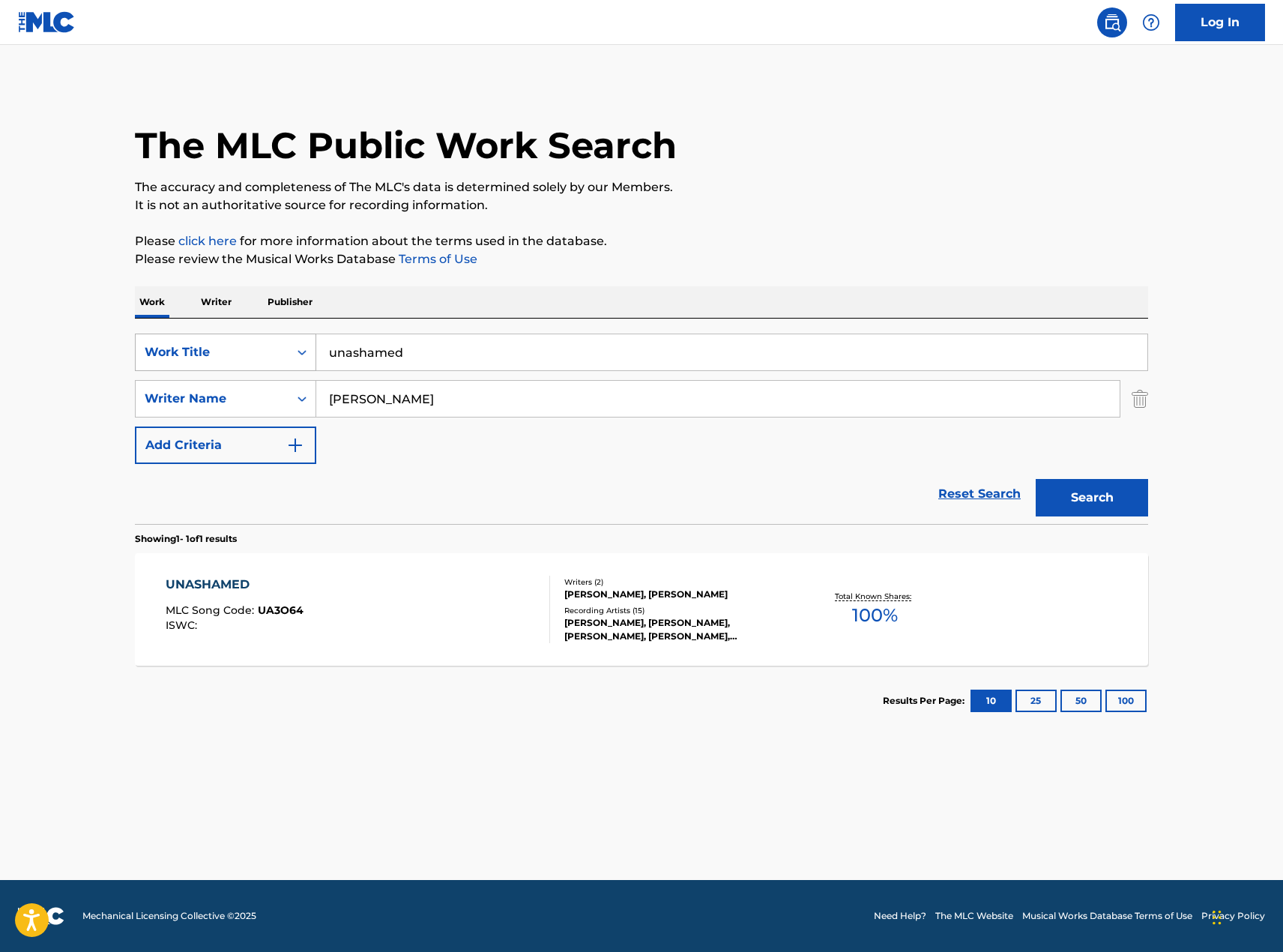
drag, startPoint x: 416, startPoint y: 344, endPoint x: 252, endPoint y: 349, distance: 164.1
click at [252, 349] on div "SearchWithCriteria8e0a1f7a-11c4-4eb6-8561-39d12b28e18c Work Title unashamed" at bounding box center [642, 352] width 1014 height 37
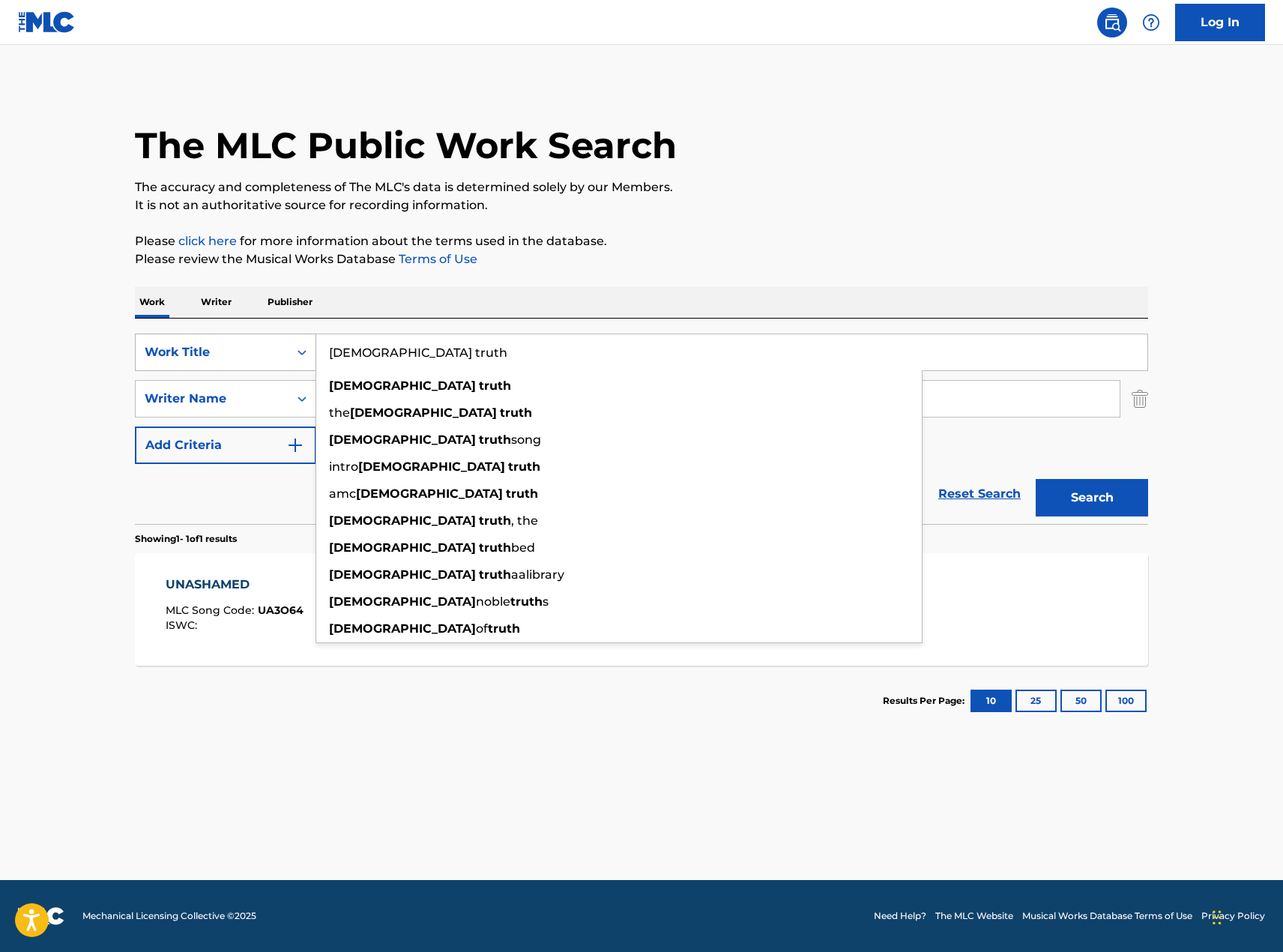
type input "[DEMOGRAPHIC_DATA] truth"
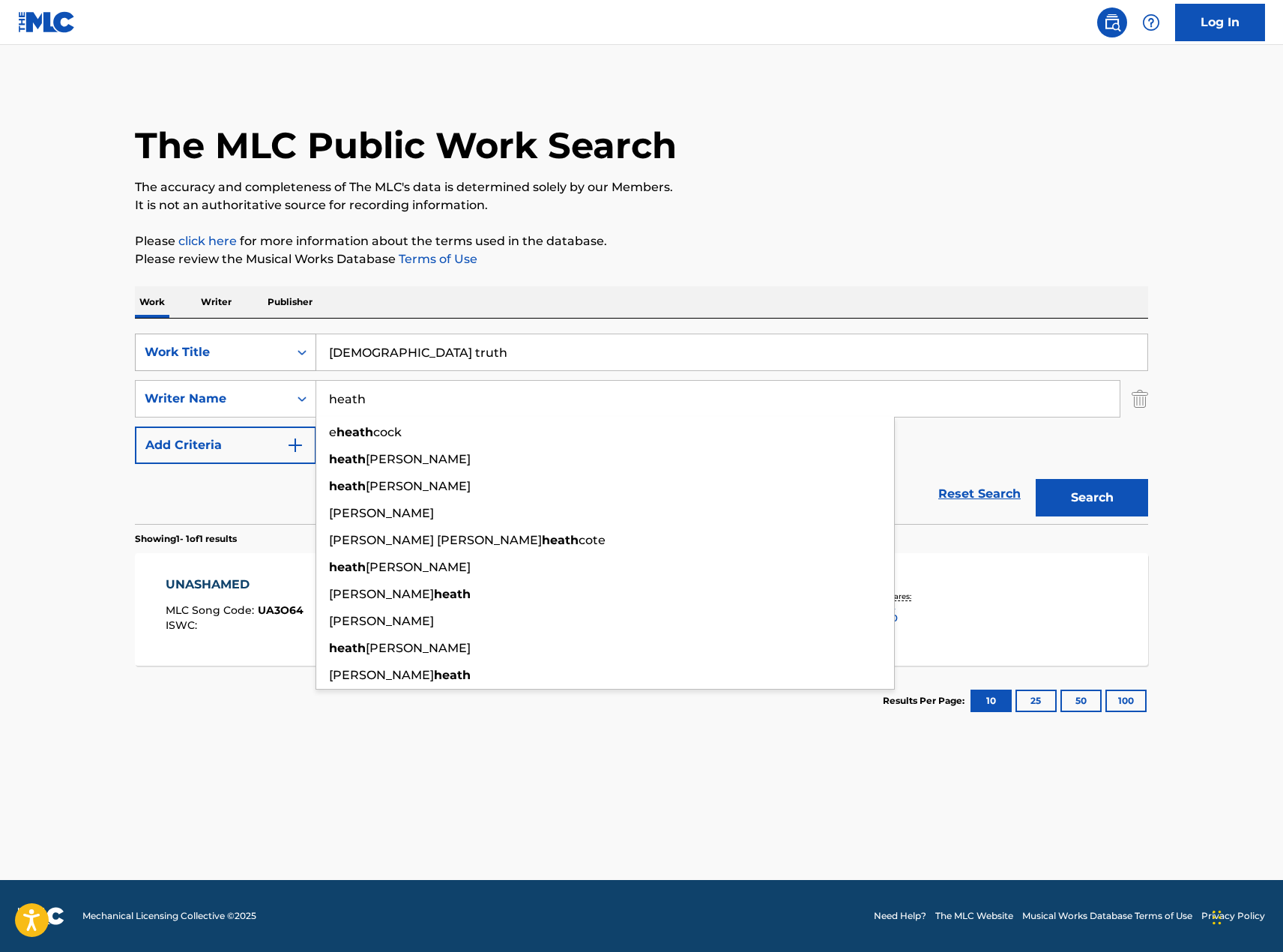
type input "heath"
click at [1036, 479] on button "Search" at bounding box center [1092, 497] width 113 height 37
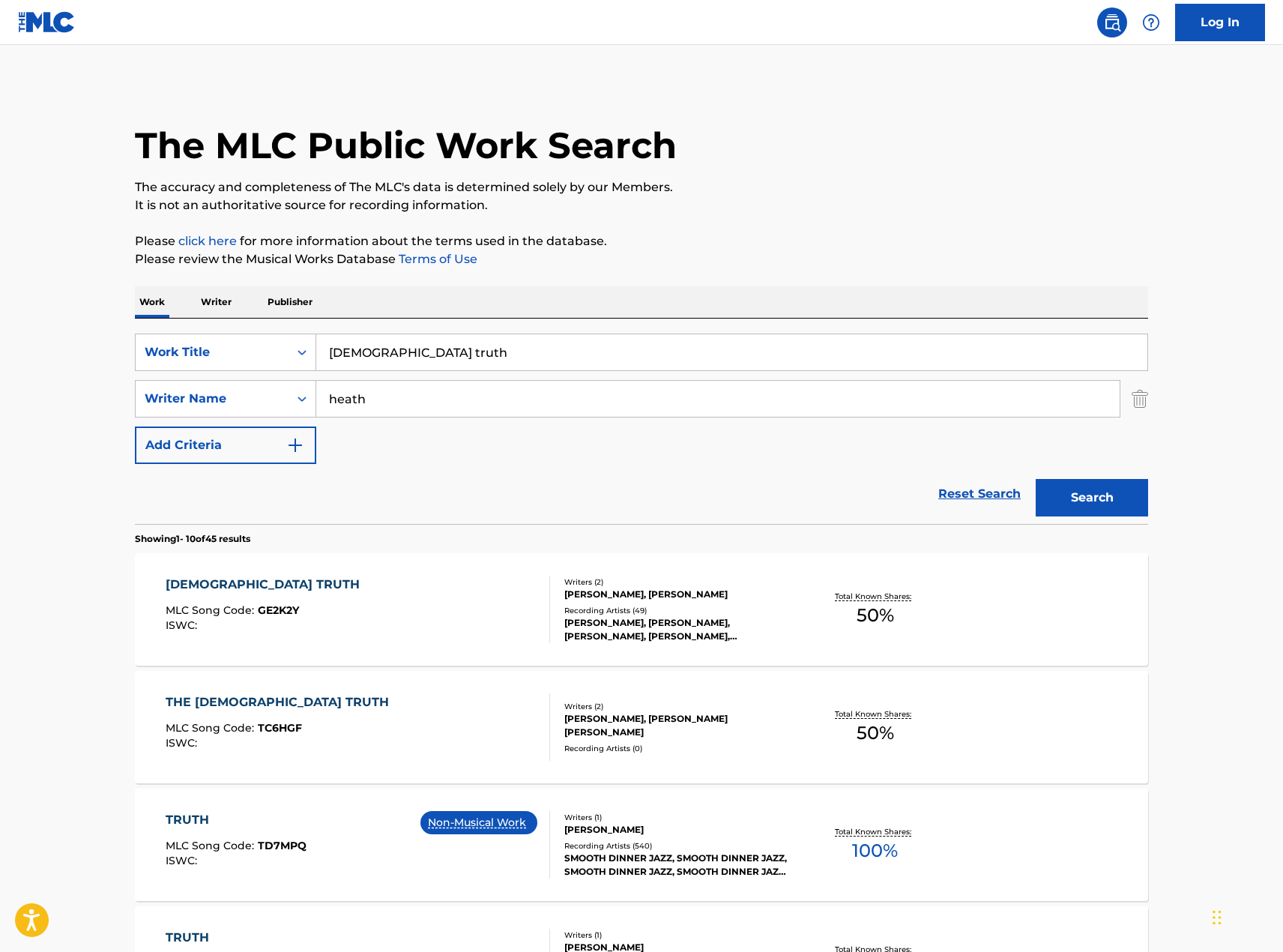
click at [221, 700] on div "THE [DEMOGRAPHIC_DATA] TRUTH" at bounding box center [281, 701] width 231 height 18
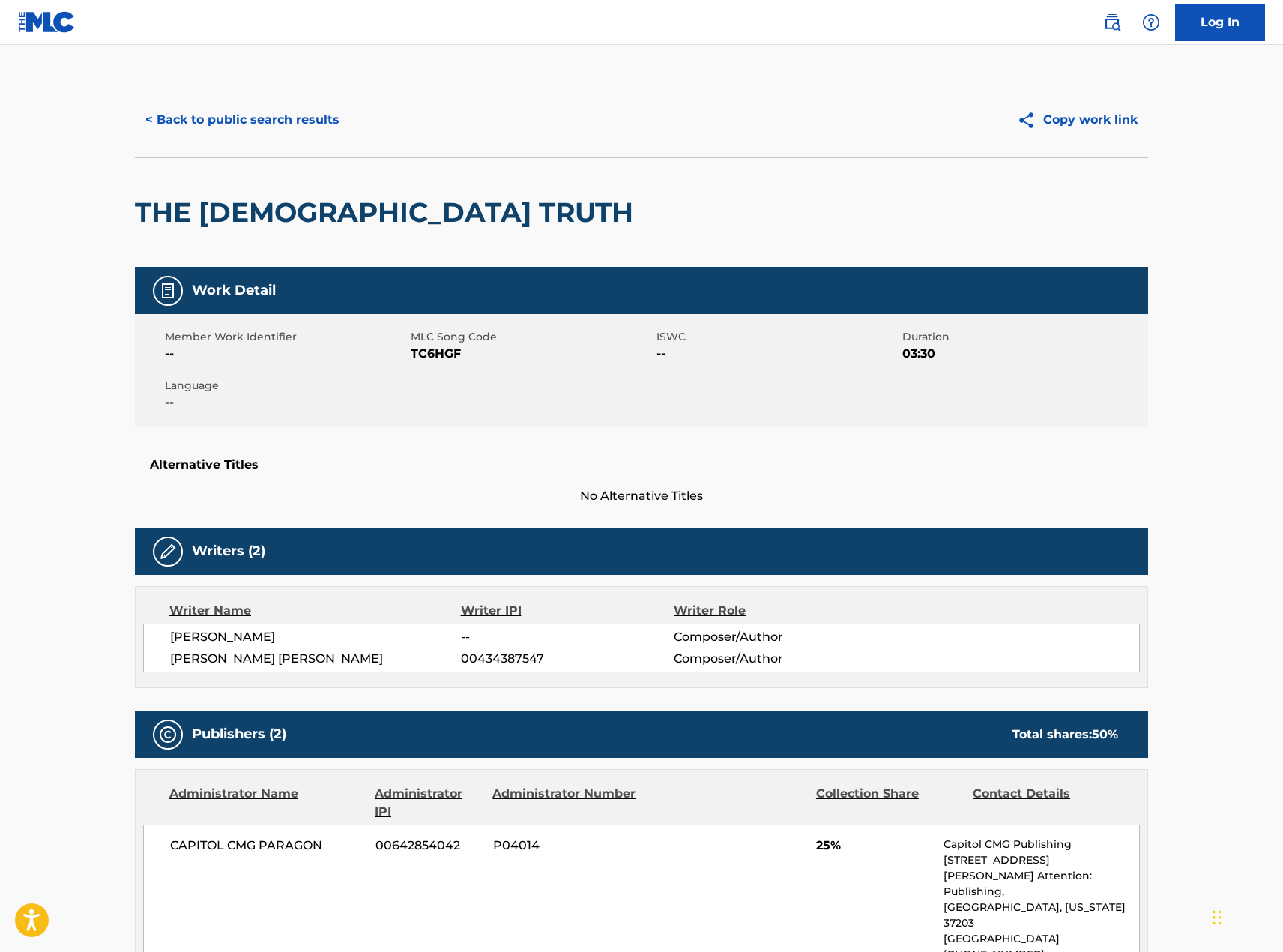
click at [286, 115] on button "< Back to public search results" at bounding box center [242, 120] width 215 height 37
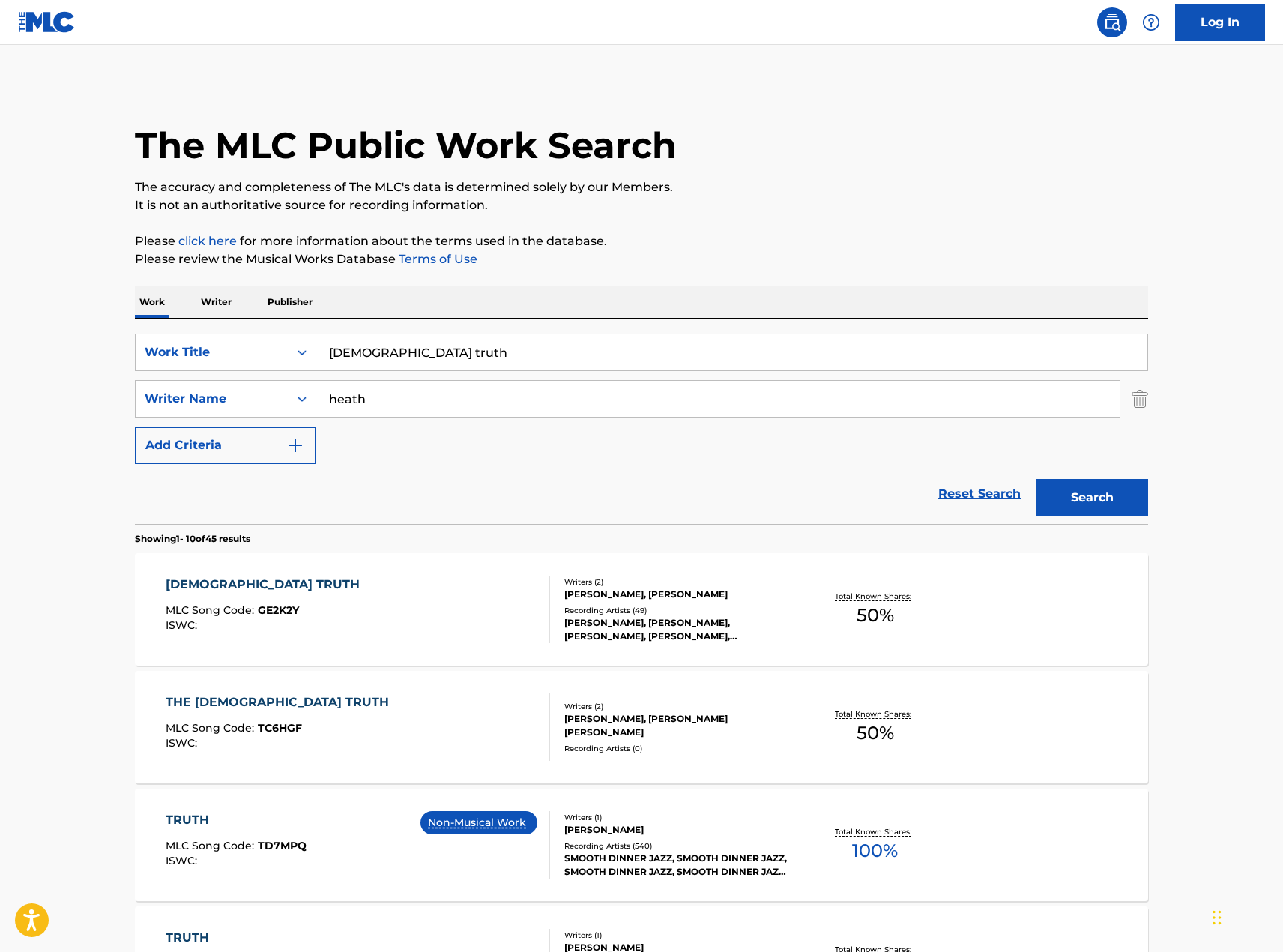
click at [245, 579] on div "[DEMOGRAPHIC_DATA] TRUTH" at bounding box center [266, 584] width 201 height 18
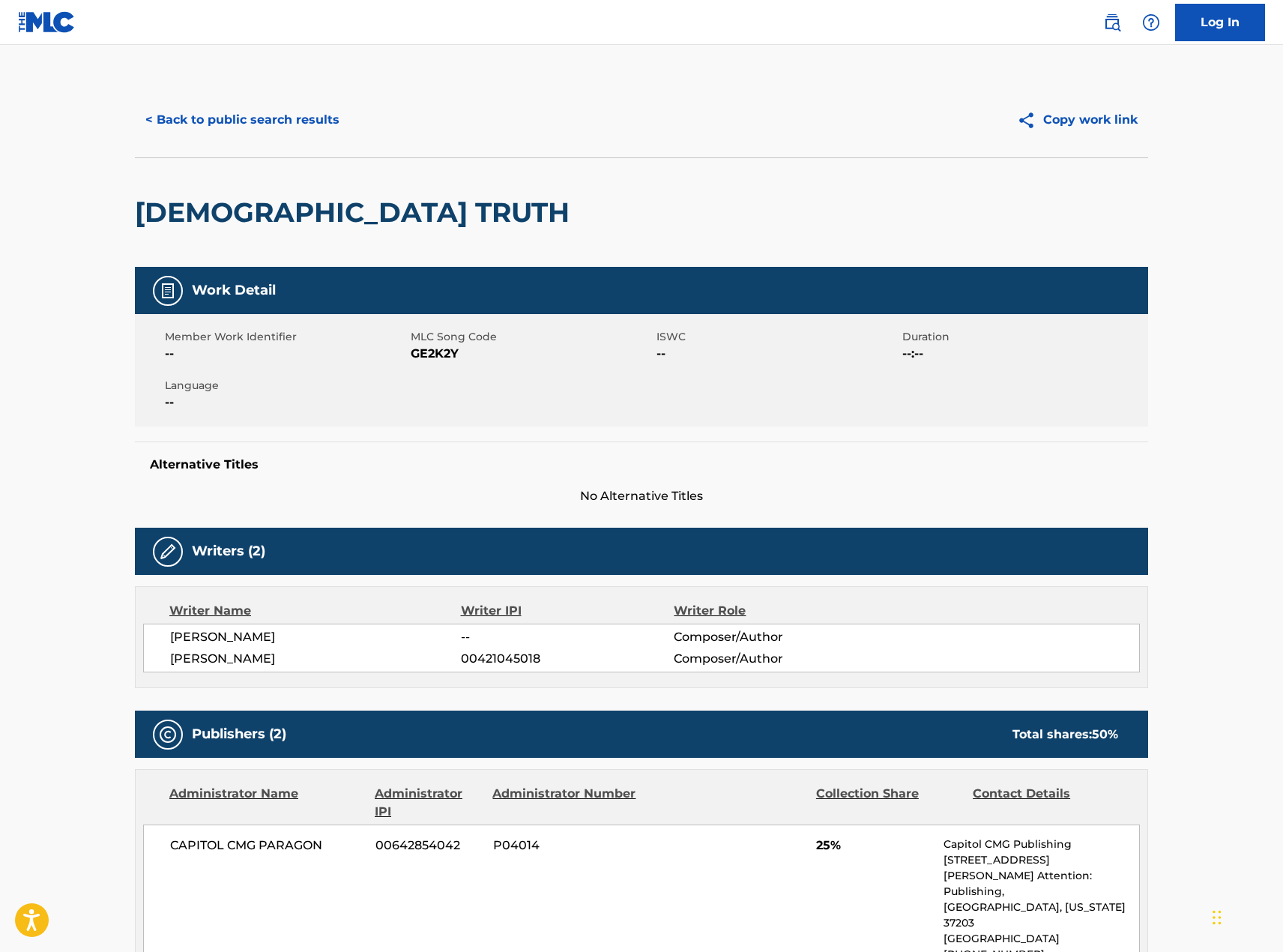
click at [242, 107] on button "< Back to public search results" at bounding box center [242, 120] width 215 height 37
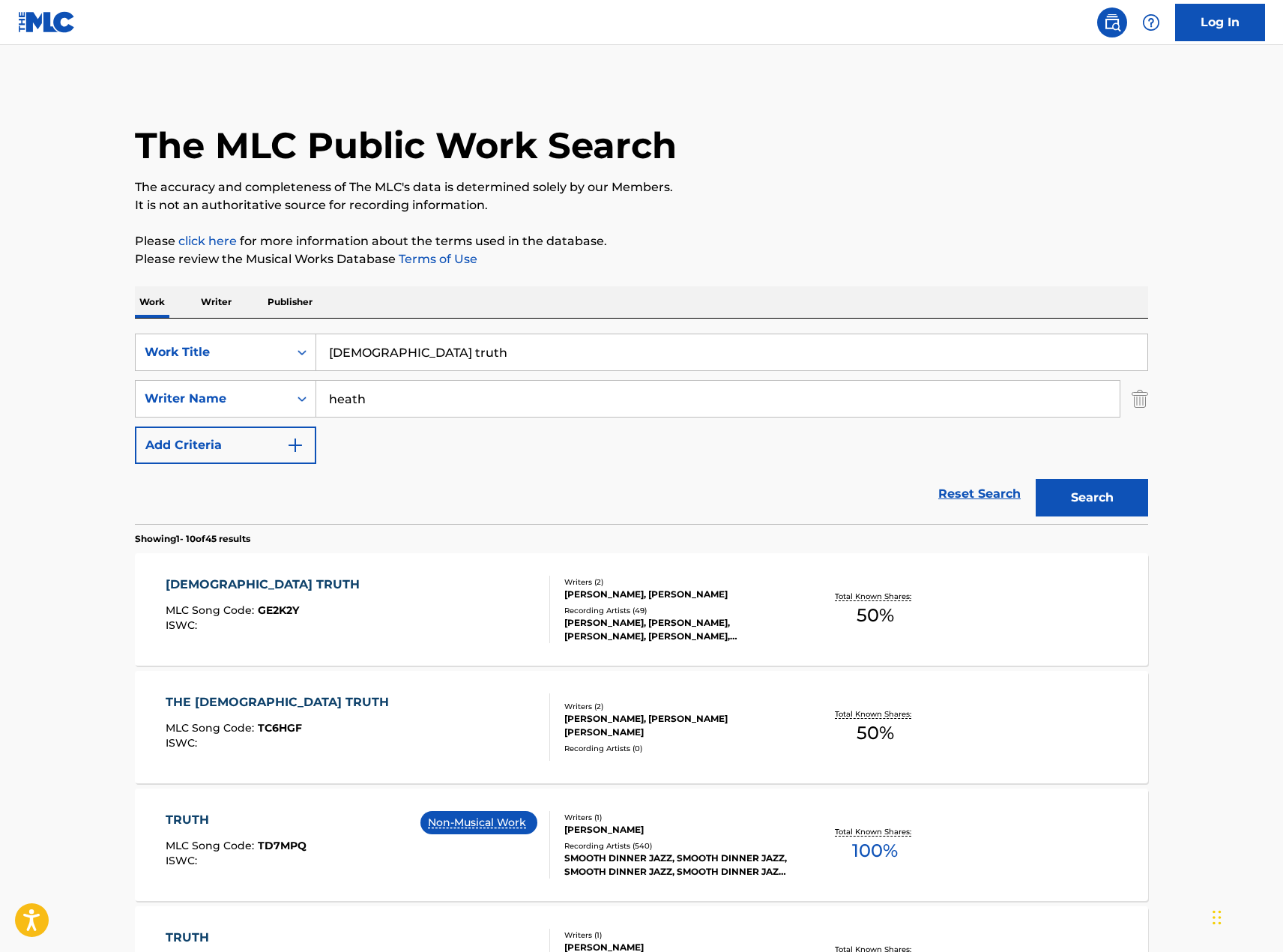
scroll to position [300, 0]
